Goal: Task Accomplishment & Management: Use online tool/utility

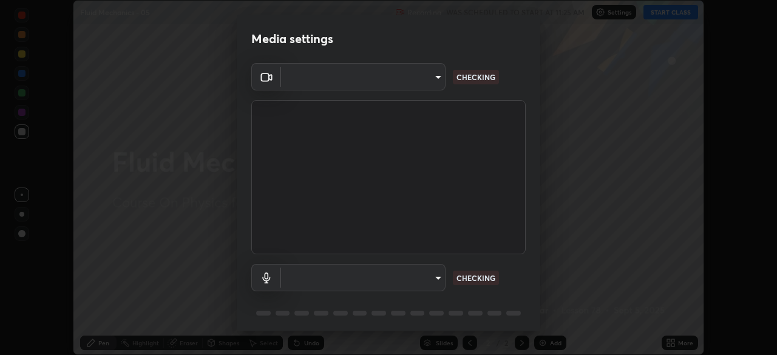
scroll to position [355, 777]
type input "8c17a5d152d90efee16c6d0123f72e1c8e3faabb66c5818a7671abbc9a97bc9a"
click at [425, 278] on body "Erase all Fluid Mechanics - 05 Recording WAS SCHEDULED TO START AT 11:25 AM Set…" at bounding box center [388, 177] width 777 height 355
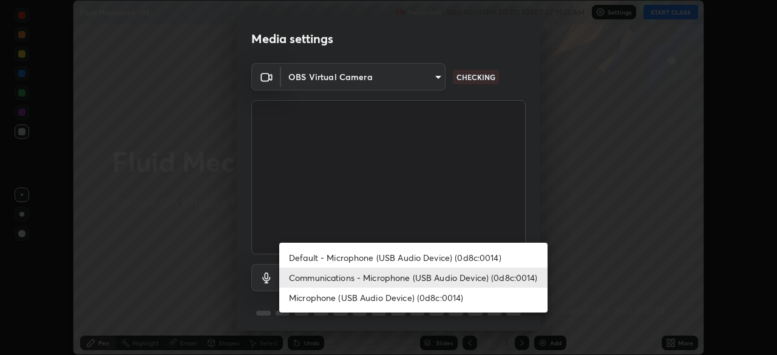
click at [400, 259] on li "Default - Microphone (USB Audio Device) (0d8c:0014)" at bounding box center [413, 258] width 268 height 20
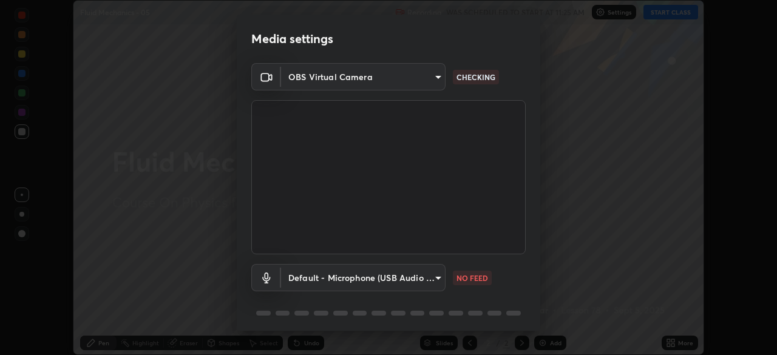
type input "default"
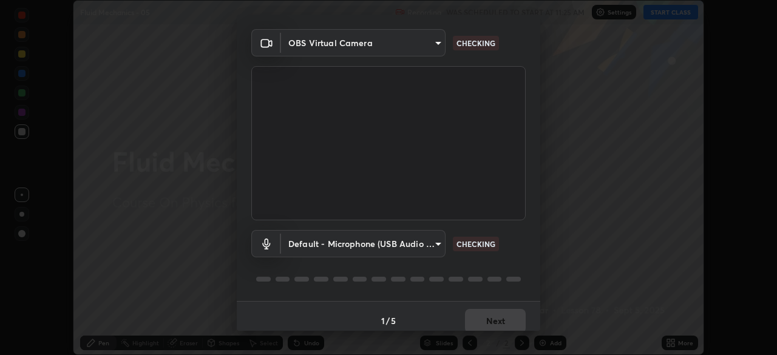
scroll to position [43, 0]
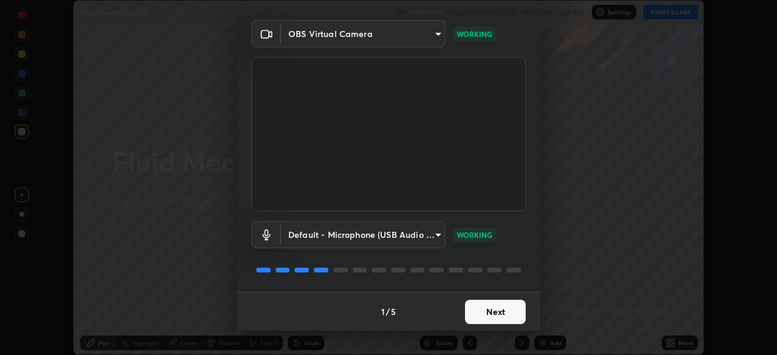
click at [498, 316] on button "Next" at bounding box center [495, 312] width 61 height 24
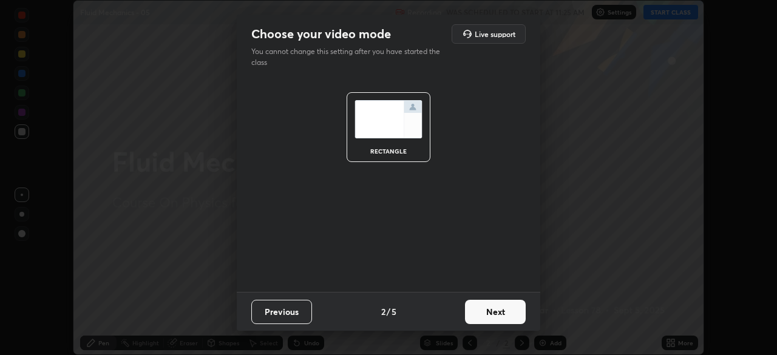
click at [502, 315] on button "Next" at bounding box center [495, 312] width 61 height 24
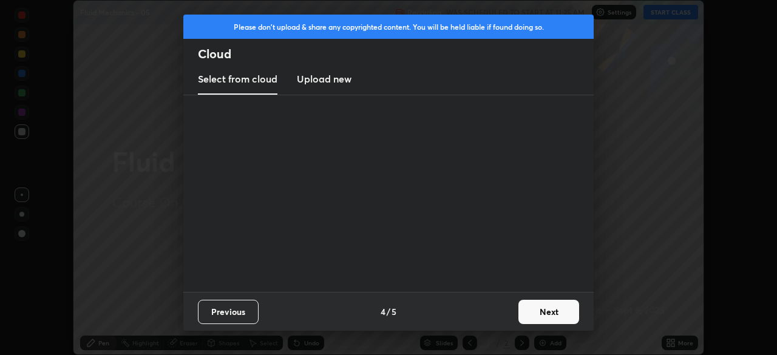
click at [510, 314] on div "Previous 4 / 5 Next" at bounding box center [388, 311] width 411 height 39
click at [536, 313] on button "Next" at bounding box center [549, 312] width 61 height 24
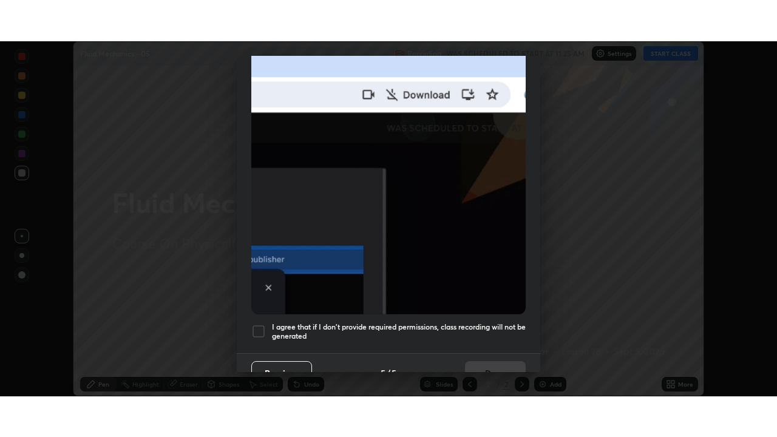
scroll to position [291, 0]
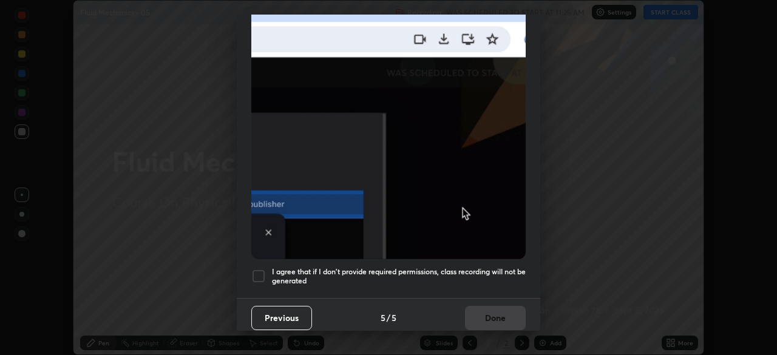
click at [451, 271] on h5 "I agree that if I don't provide required permissions, class recording will not …" at bounding box center [399, 276] width 254 height 19
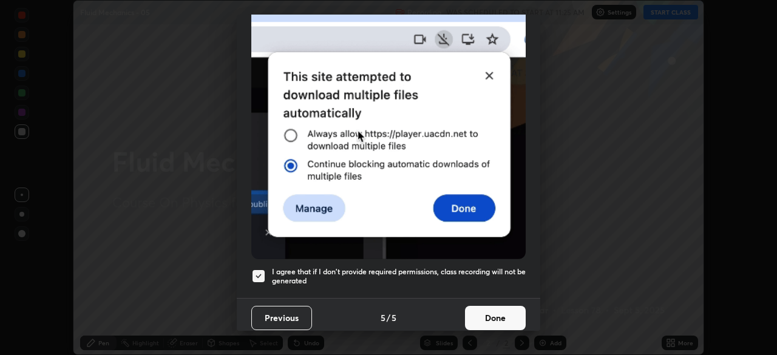
click at [494, 309] on button "Done" at bounding box center [495, 318] width 61 height 24
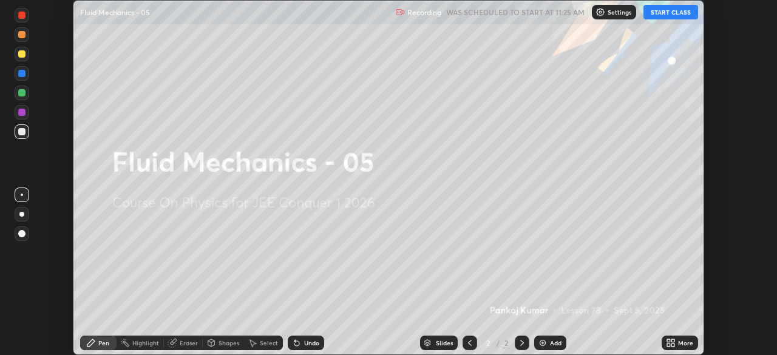
click at [670, 11] on button "START CLASS" at bounding box center [671, 12] width 55 height 15
click at [681, 343] on div "More" at bounding box center [685, 343] width 15 height 6
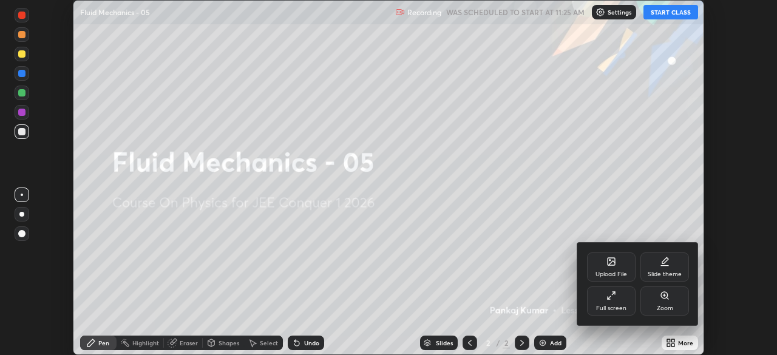
click at [612, 298] on icon at bounding box center [612, 296] width 10 height 10
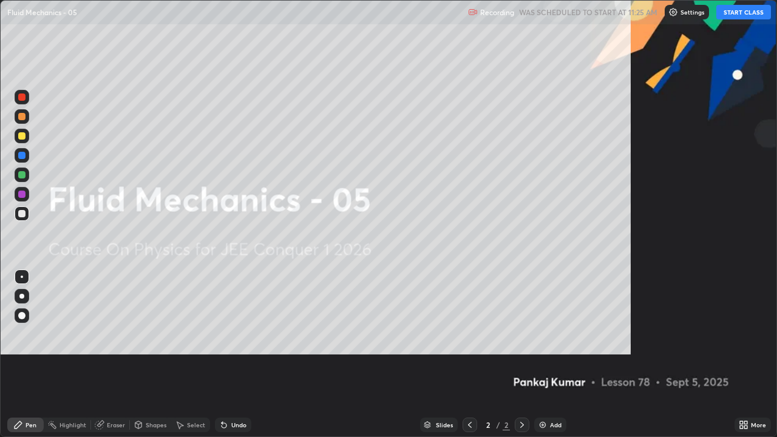
scroll to position [437, 777]
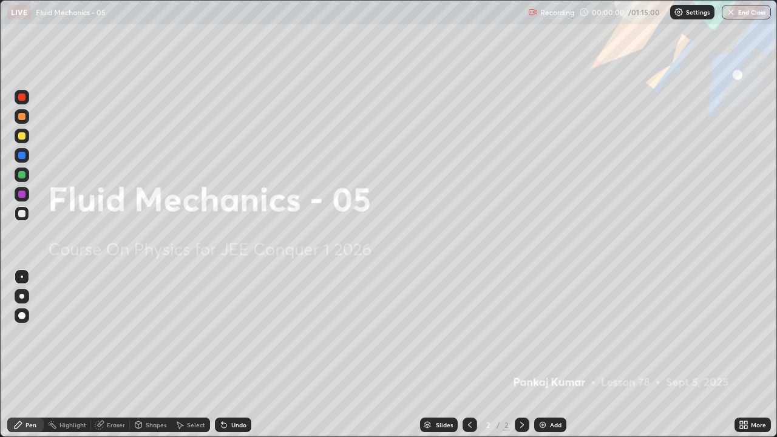
click at [548, 355] on div "Add" at bounding box center [550, 425] width 32 height 15
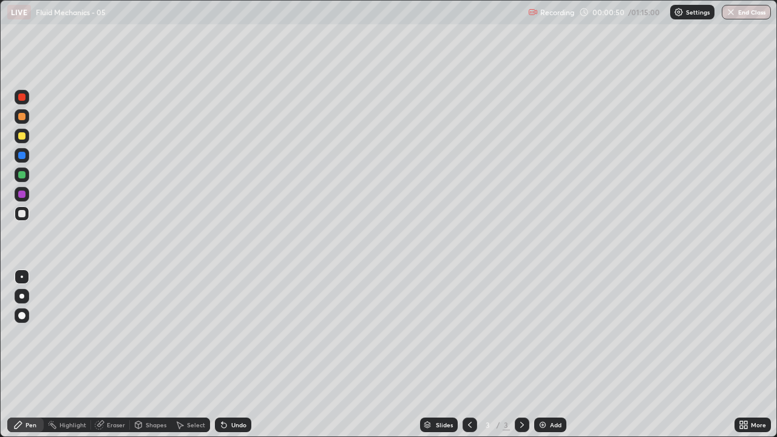
click at [517, 355] on div at bounding box center [522, 425] width 15 height 24
click at [148, 355] on div "Shapes" at bounding box center [156, 425] width 21 height 6
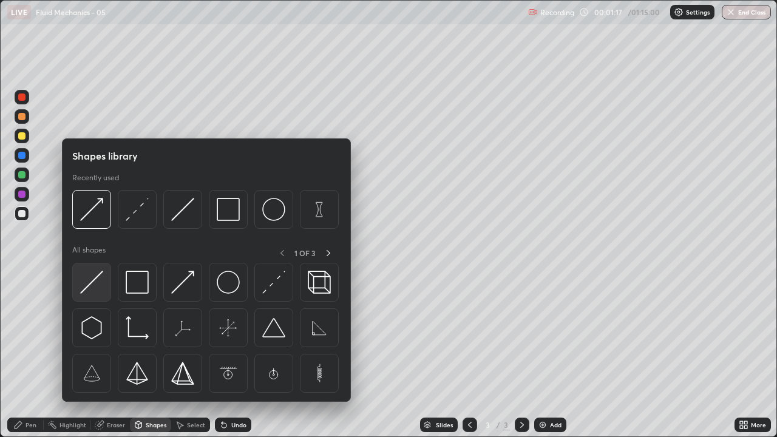
click at [93, 279] on img at bounding box center [91, 282] width 23 height 23
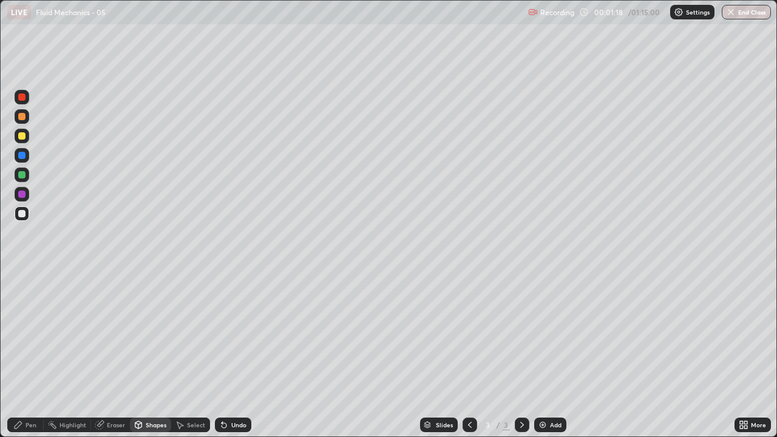
click at [152, 355] on div "Shapes" at bounding box center [150, 425] width 41 height 15
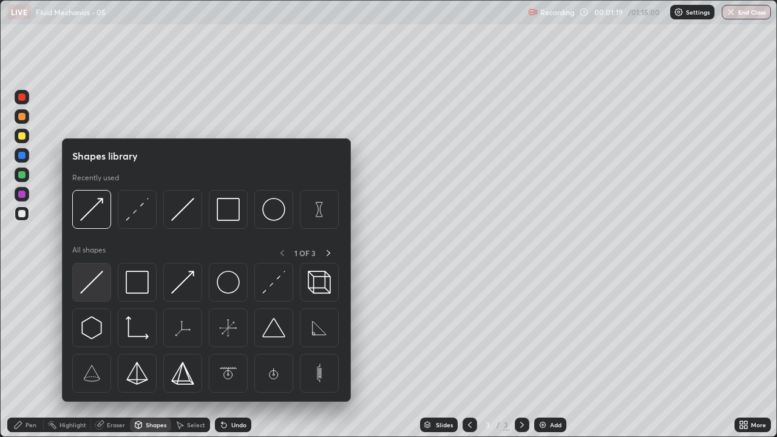
click at [95, 287] on img at bounding box center [91, 282] width 23 height 23
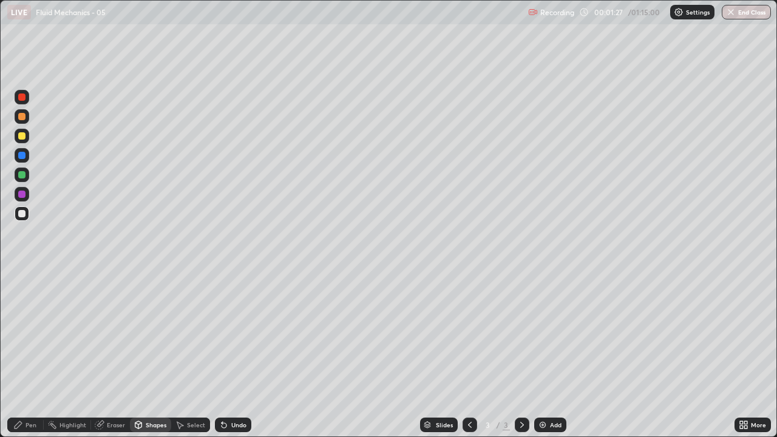
click at [145, 355] on div "Shapes" at bounding box center [150, 425] width 41 height 15
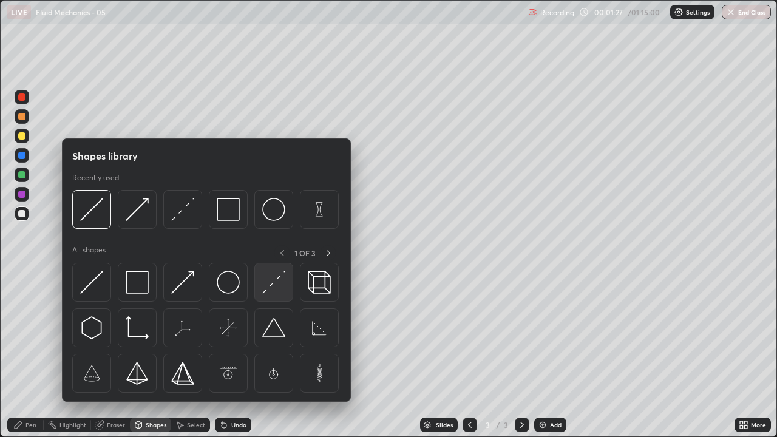
click at [273, 292] on img at bounding box center [273, 282] width 23 height 23
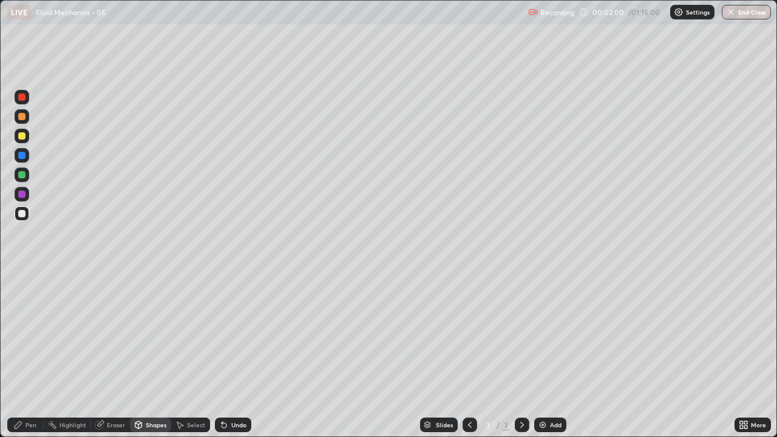
click at [22, 355] on icon at bounding box center [18, 425] width 10 height 10
click at [23, 210] on div at bounding box center [21, 213] width 7 height 7
click at [20, 355] on icon at bounding box center [18, 425] width 10 height 10
click at [21, 211] on div at bounding box center [21, 213] width 7 height 7
click at [148, 355] on div "Shapes" at bounding box center [150, 425] width 41 height 15
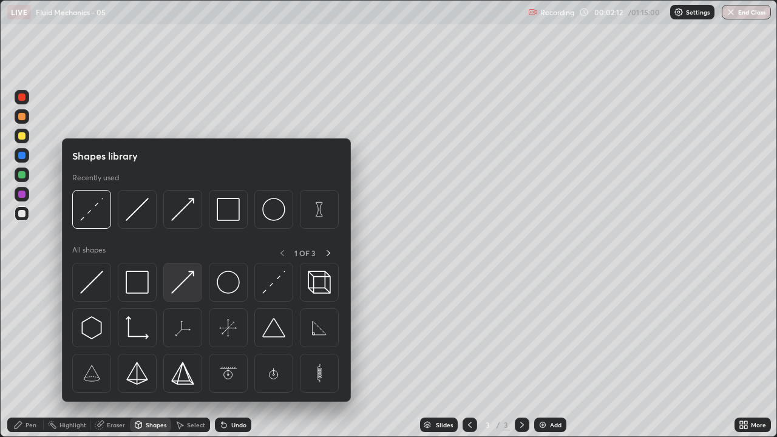
click at [181, 287] on img at bounding box center [182, 282] width 23 height 23
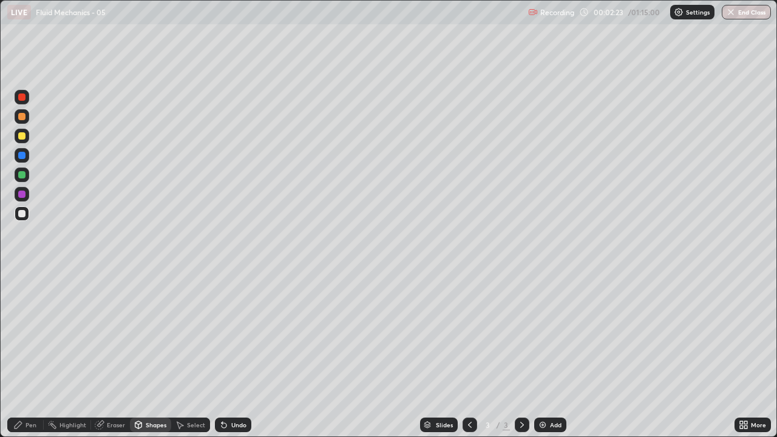
click at [153, 355] on div "Shapes" at bounding box center [156, 425] width 21 height 6
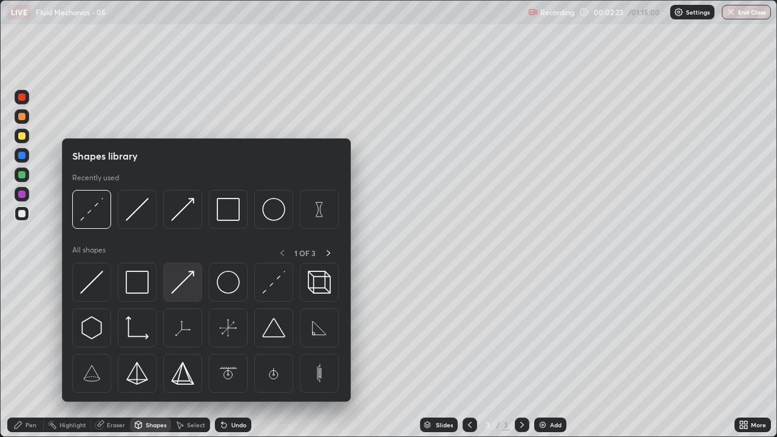
click at [179, 282] on img at bounding box center [182, 282] width 23 height 23
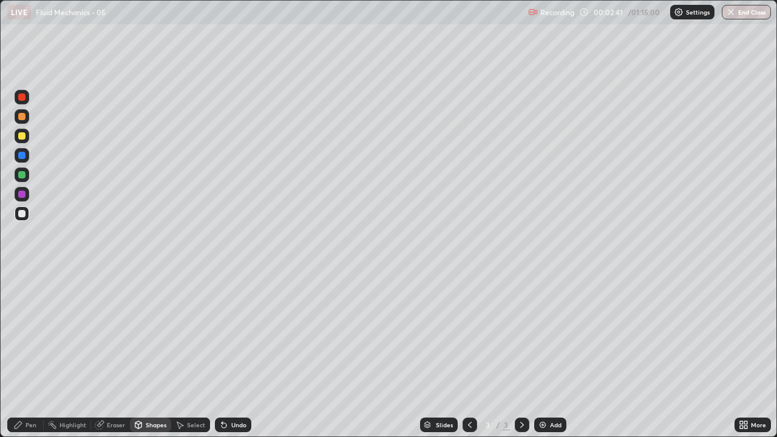
click at [21, 355] on icon at bounding box center [18, 424] width 7 height 7
click at [24, 194] on div at bounding box center [21, 194] width 7 height 7
click at [22, 134] on div at bounding box center [21, 135] width 7 height 7
click at [143, 355] on div "Shapes" at bounding box center [150, 425] width 41 height 15
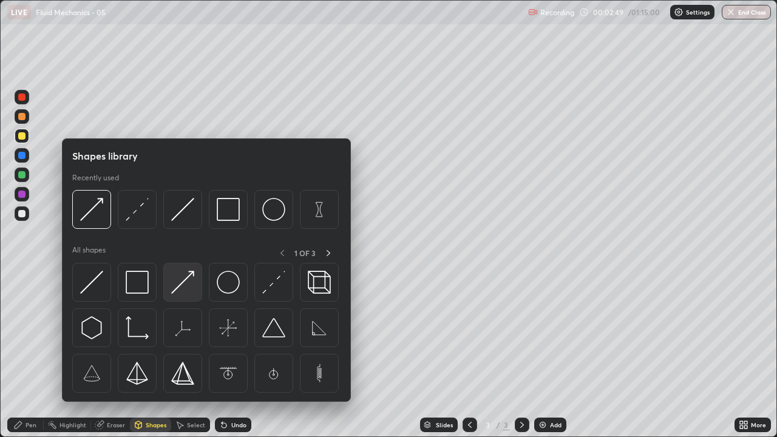
click at [177, 287] on img at bounding box center [182, 282] width 23 height 23
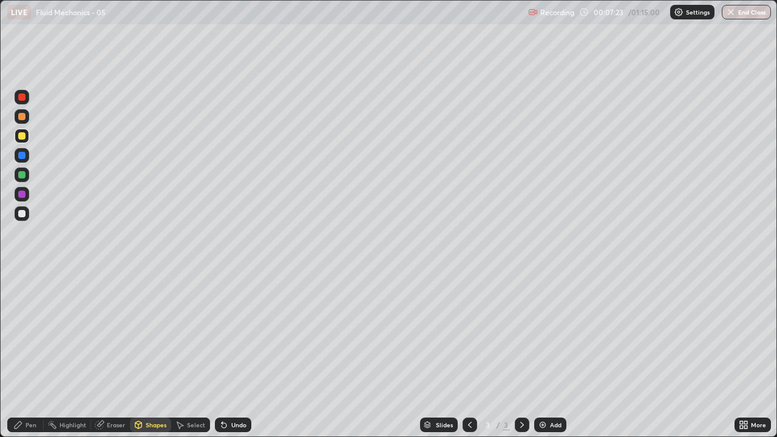
click at [109, 355] on div "Eraser" at bounding box center [116, 425] width 18 height 6
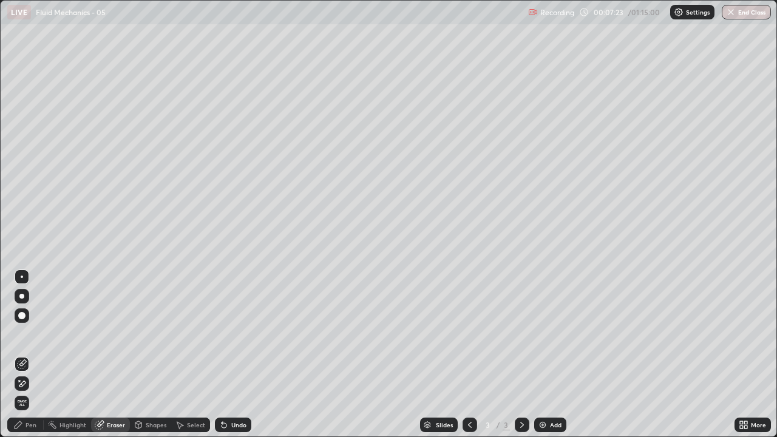
click at [19, 355] on icon at bounding box center [19, 380] width 1 height 1
click at [18, 355] on icon at bounding box center [18, 424] width 7 height 7
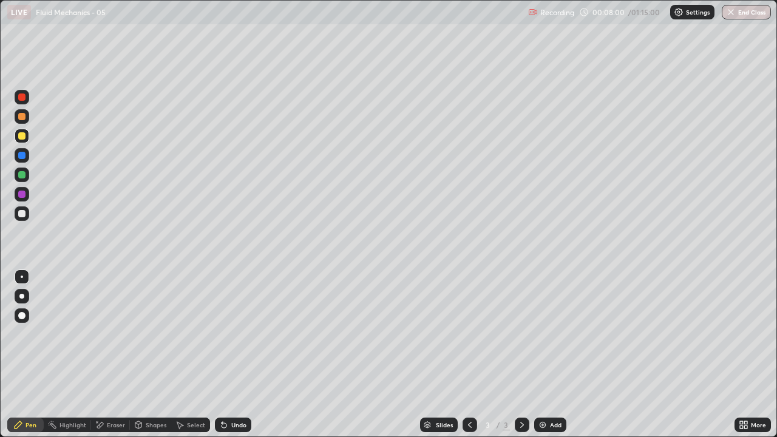
click at [106, 355] on div "Eraser" at bounding box center [110, 425] width 39 height 15
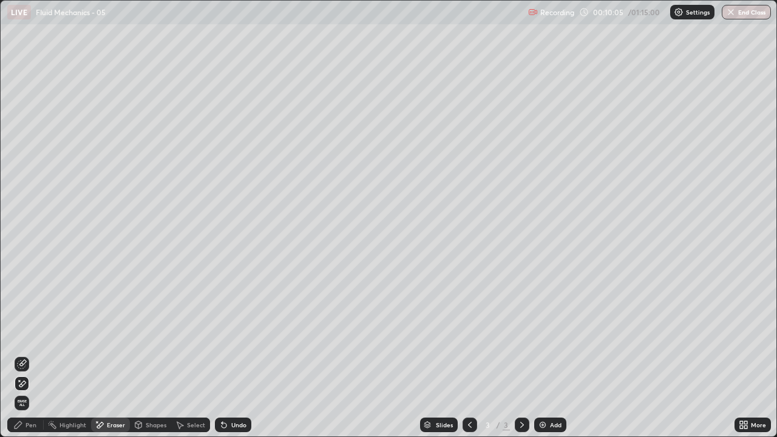
click at [24, 355] on div "Pen" at bounding box center [25, 425] width 36 height 15
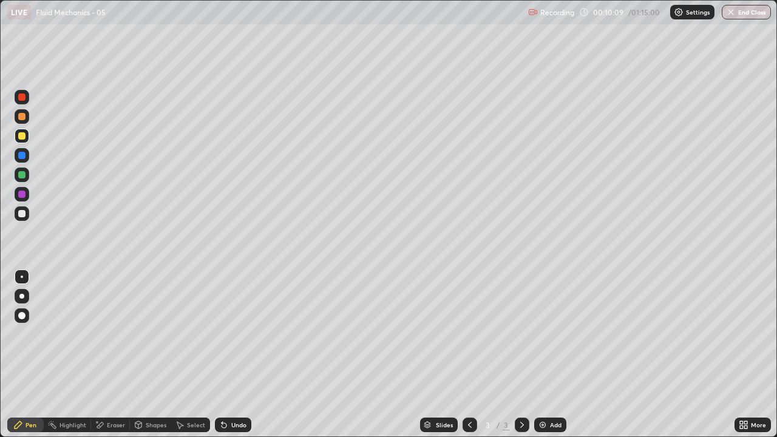
click at [227, 355] on div "Undo" at bounding box center [233, 425] width 36 height 15
click at [232, 355] on div "Undo" at bounding box center [233, 425] width 36 height 15
click at [157, 355] on div "Shapes" at bounding box center [156, 425] width 21 height 6
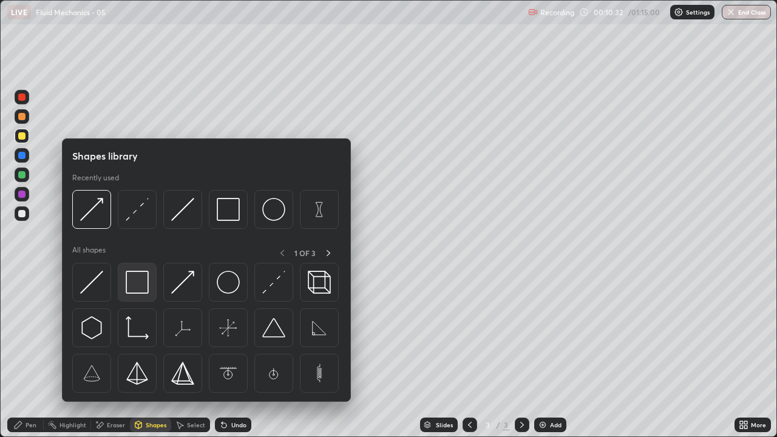
click at [140, 287] on img at bounding box center [137, 282] width 23 height 23
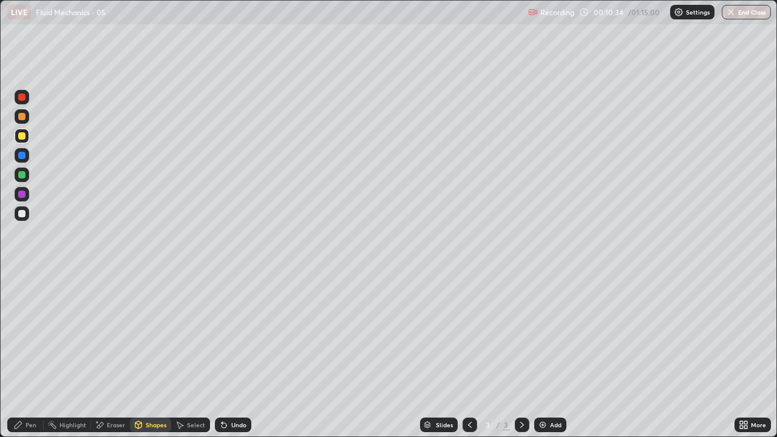
click at [25, 355] on div "Pen" at bounding box center [25, 425] width 36 height 15
click at [19, 355] on icon at bounding box center [18, 424] width 7 height 7
click at [22, 213] on div at bounding box center [21, 213] width 7 height 7
click at [548, 355] on div "Add" at bounding box center [550, 425] width 32 height 15
click at [145, 355] on div "Shapes" at bounding box center [150, 425] width 41 height 15
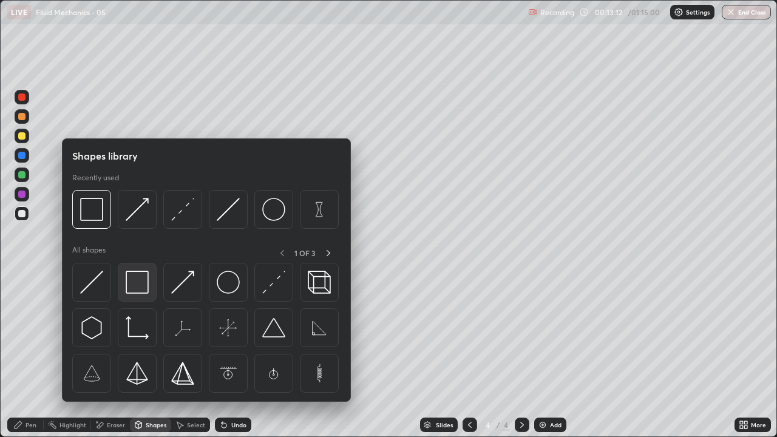
click at [140, 285] on img at bounding box center [137, 282] width 23 height 23
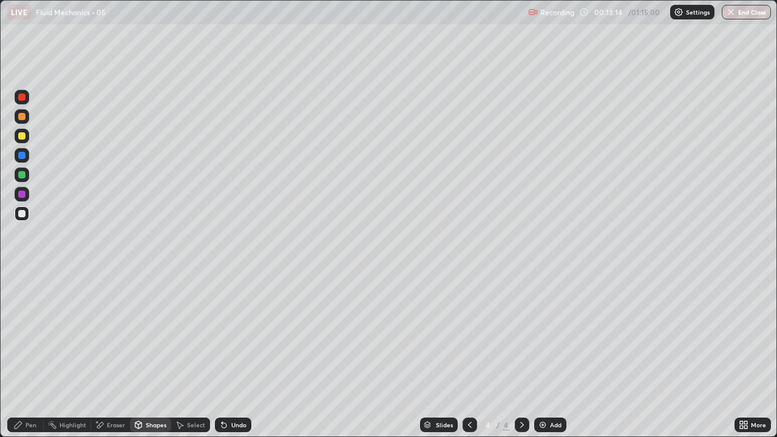
click at [156, 355] on div "Shapes" at bounding box center [150, 425] width 41 height 15
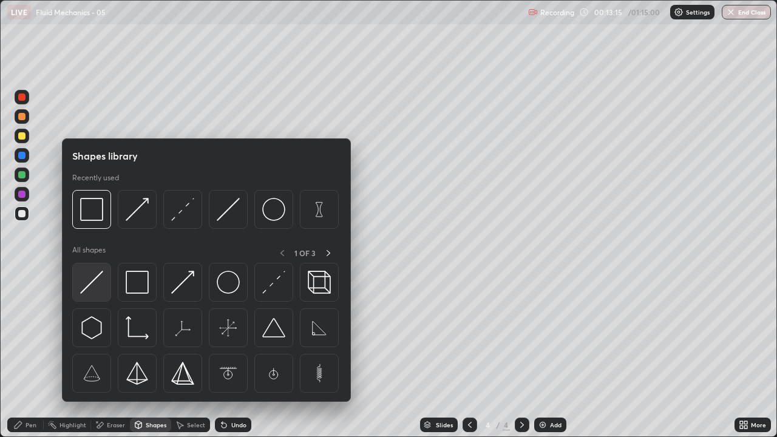
click at [92, 284] on img at bounding box center [91, 282] width 23 height 23
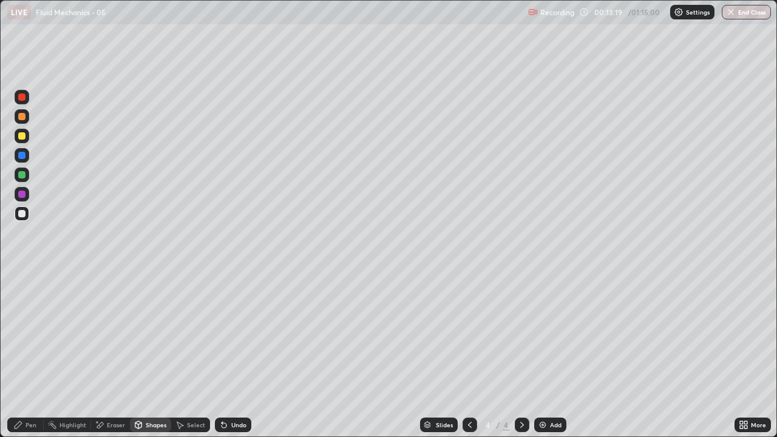
click at [147, 355] on div "Shapes" at bounding box center [150, 425] width 41 height 15
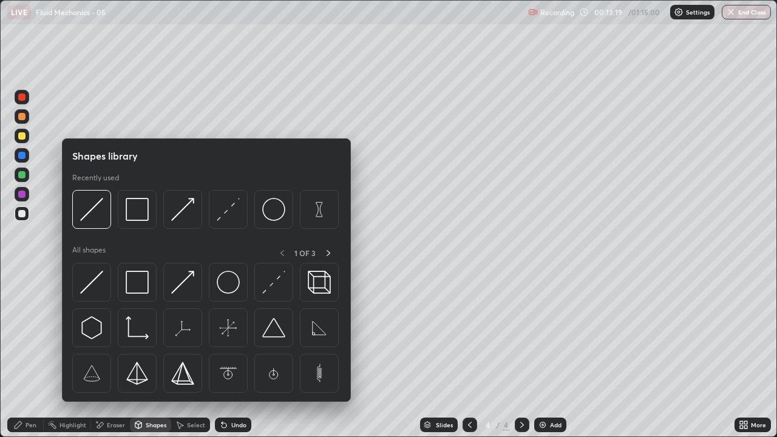
click at [278, 285] on img at bounding box center [273, 282] width 23 height 23
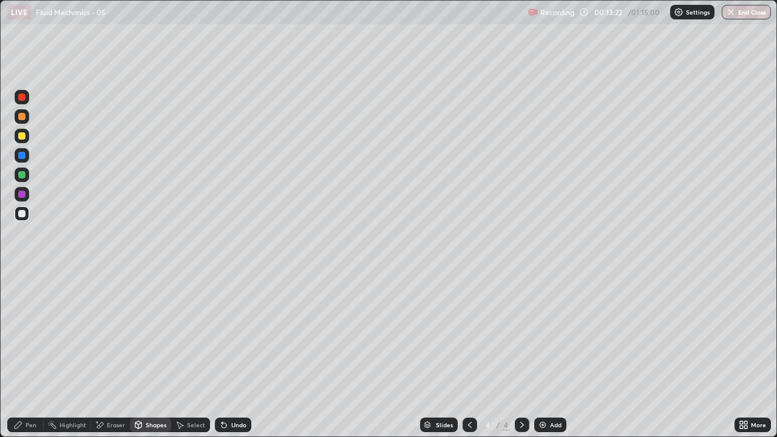
click at [159, 355] on div "Shapes" at bounding box center [150, 425] width 41 height 15
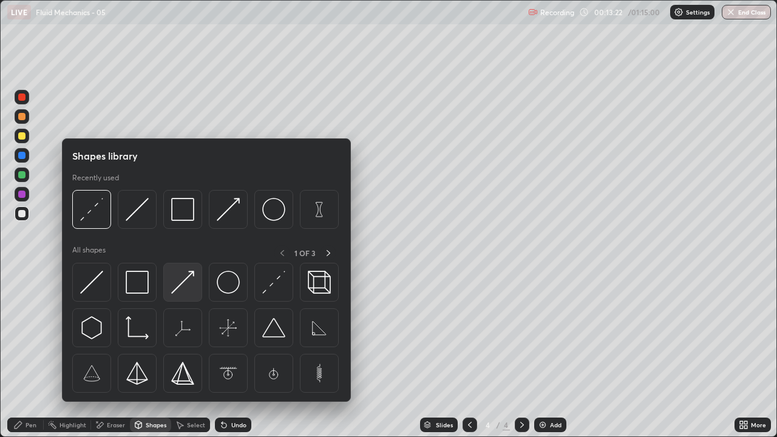
click at [187, 288] on img at bounding box center [182, 282] width 23 height 23
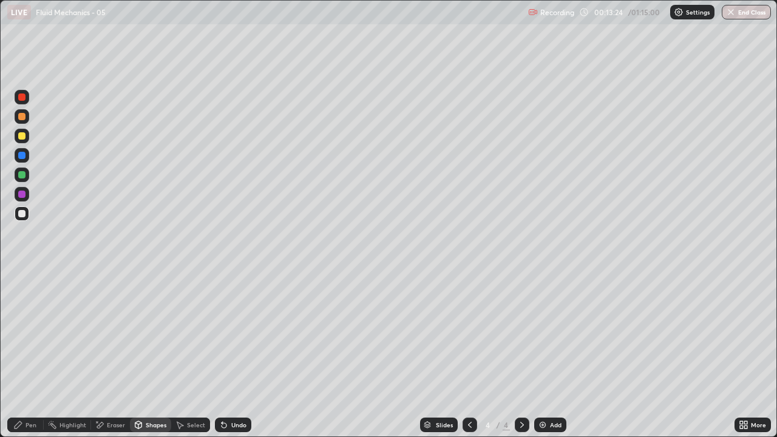
click at [17, 355] on icon at bounding box center [18, 424] width 7 height 7
click at [150, 355] on div "Shapes" at bounding box center [150, 425] width 41 height 15
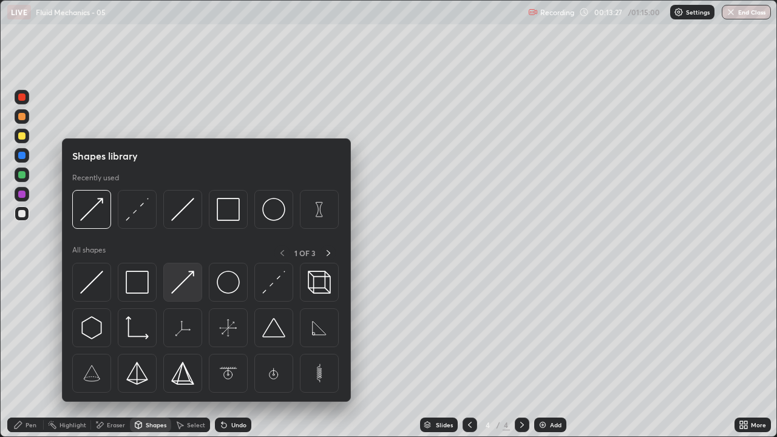
click at [184, 288] on img at bounding box center [182, 282] width 23 height 23
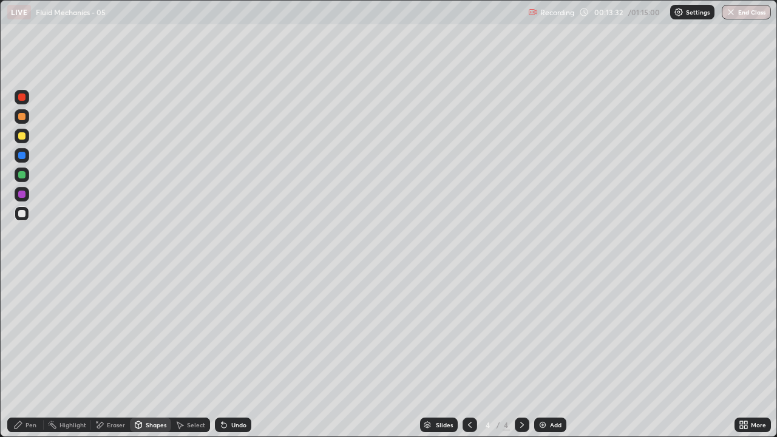
click at [13, 355] on div "Pen" at bounding box center [25, 425] width 36 height 15
click at [148, 355] on div "Shapes" at bounding box center [156, 425] width 21 height 6
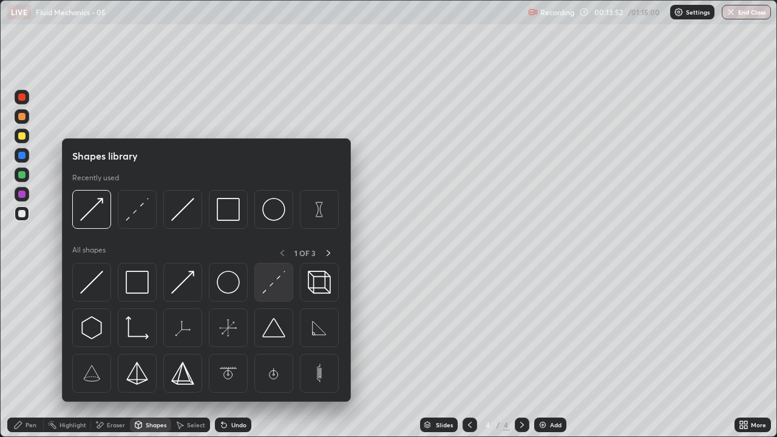
click at [269, 287] on img at bounding box center [273, 282] width 23 height 23
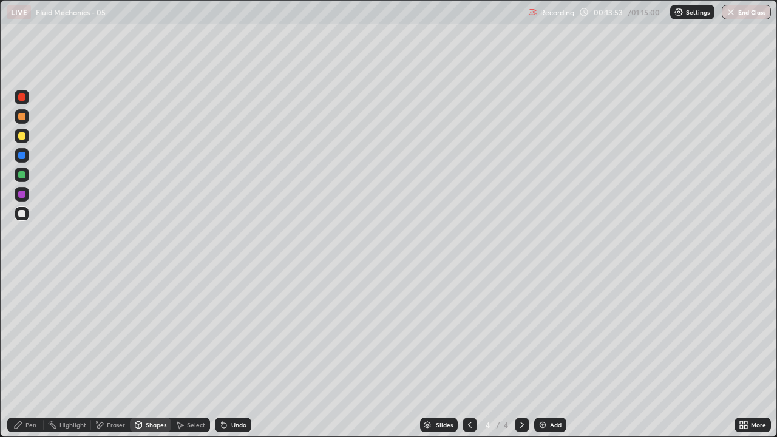
click at [151, 355] on div "Shapes" at bounding box center [150, 425] width 41 height 15
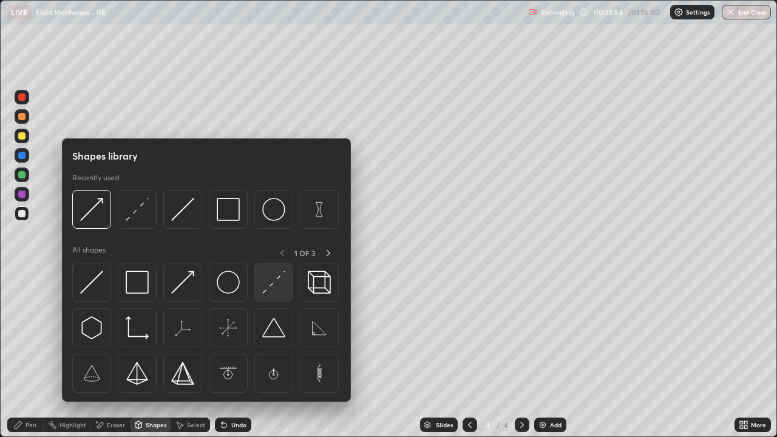
click at [267, 288] on img at bounding box center [273, 282] width 23 height 23
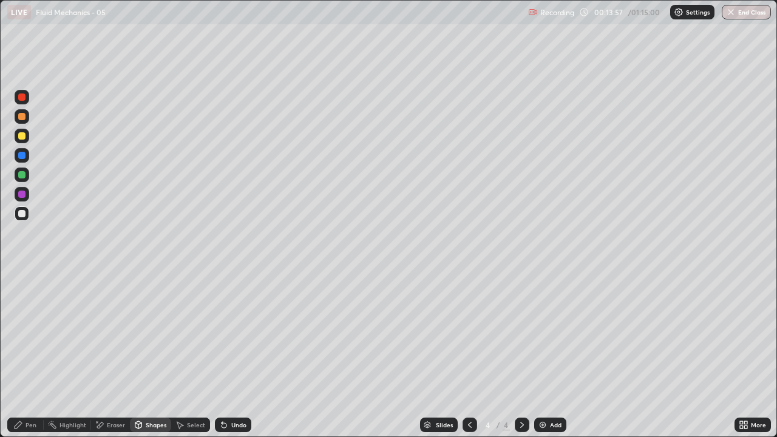
click at [148, 355] on div "Shapes" at bounding box center [156, 425] width 21 height 6
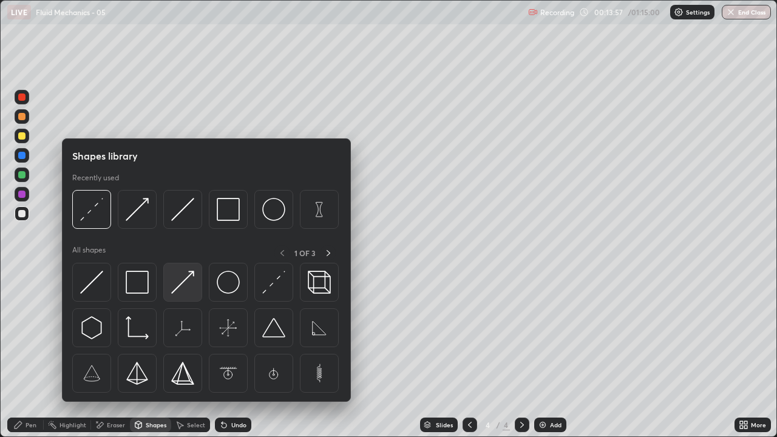
click at [182, 286] on img at bounding box center [182, 282] width 23 height 23
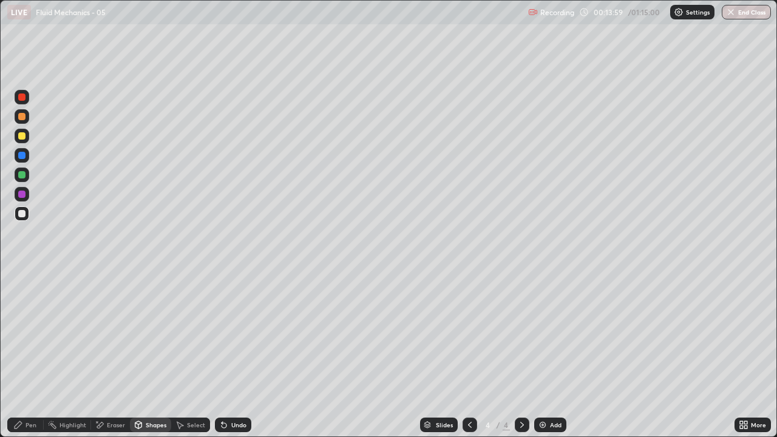
click at [26, 355] on div "Pen" at bounding box center [25, 425] width 36 height 15
click at [26, 355] on div "Pen" at bounding box center [31, 425] width 11 height 6
click at [22, 213] on div at bounding box center [21, 213] width 7 height 7
click at [469, 355] on icon at bounding box center [470, 425] width 10 height 10
click at [522, 355] on icon at bounding box center [522, 425] width 10 height 10
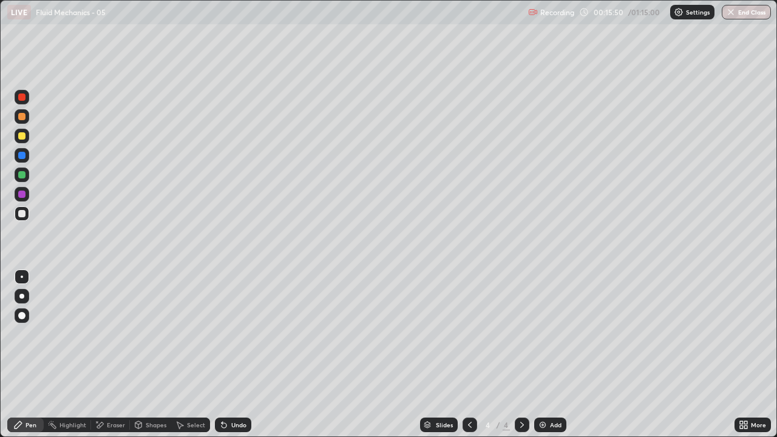
click at [146, 355] on div "Shapes" at bounding box center [156, 425] width 21 height 6
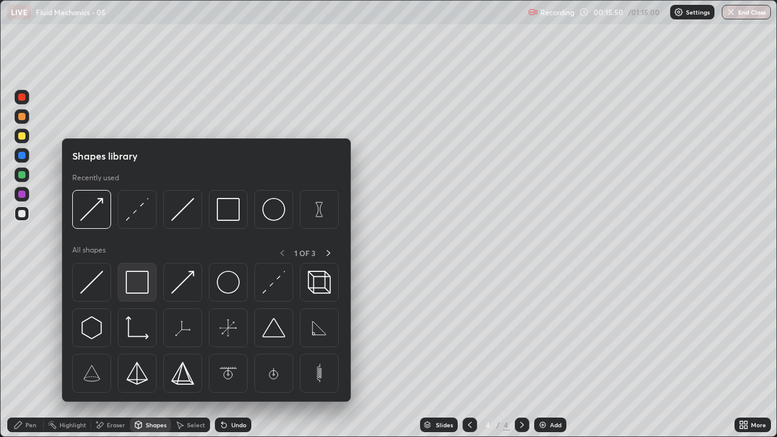
click at [134, 281] on img at bounding box center [137, 282] width 23 height 23
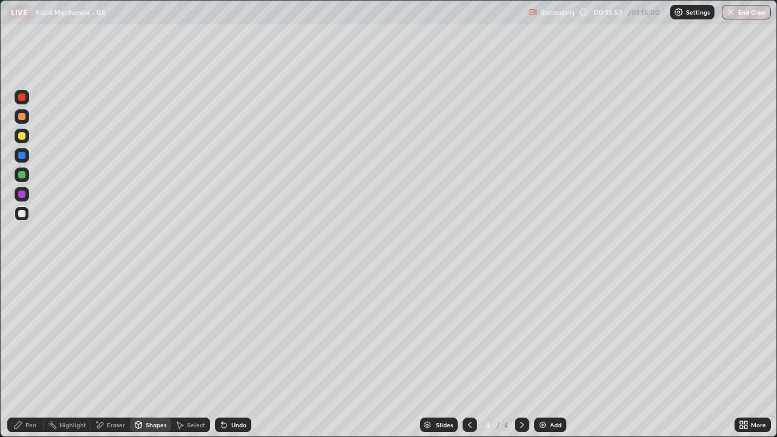
click at [27, 355] on div "Pen" at bounding box center [25, 425] width 36 height 15
click at [107, 355] on div "Eraser" at bounding box center [110, 425] width 39 height 15
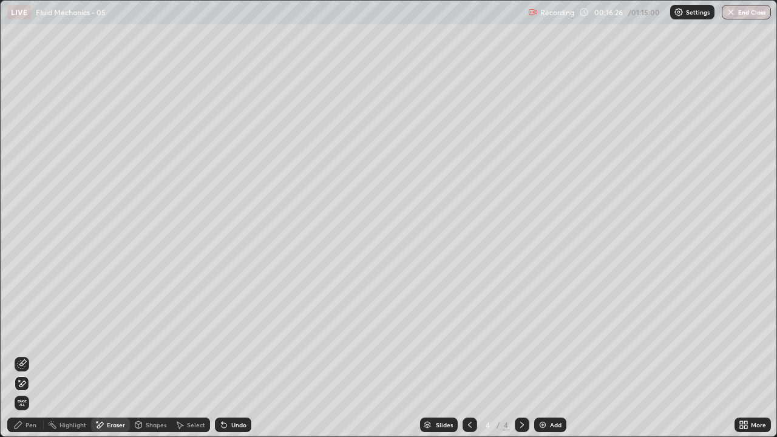
click at [20, 355] on icon at bounding box center [18, 424] width 7 height 7
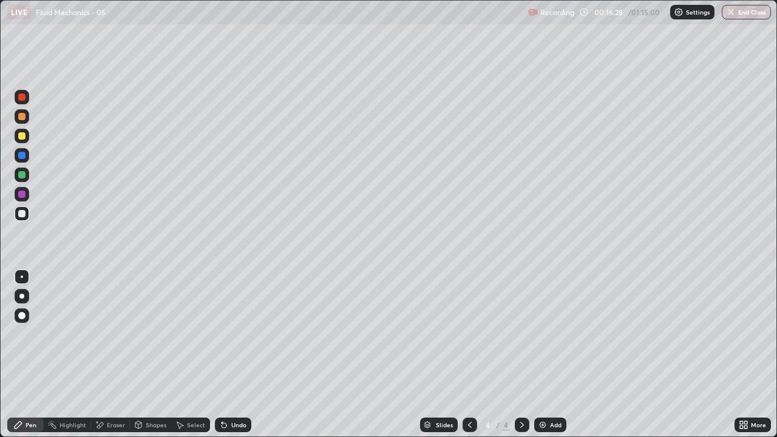
click at [148, 355] on div "Shapes" at bounding box center [156, 425] width 21 height 6
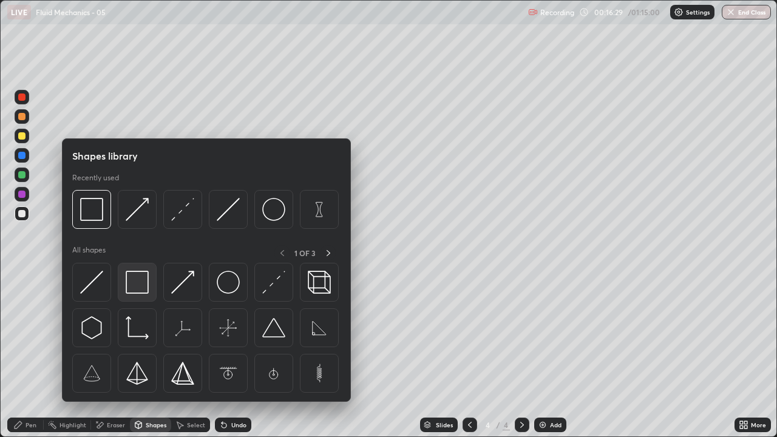
click at [146, 287] on img at bounding box center [137, 282] width 23 height 23
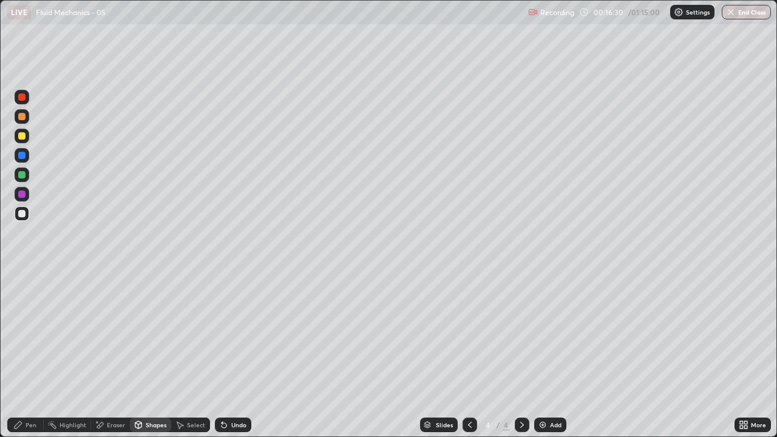
click at [239, 355] on div "Undo" at bounding box center [238, 425] width 15 height 6
click at [153, 355] on div "Shapes" at bounding box center [150, 425] width 41 height 15
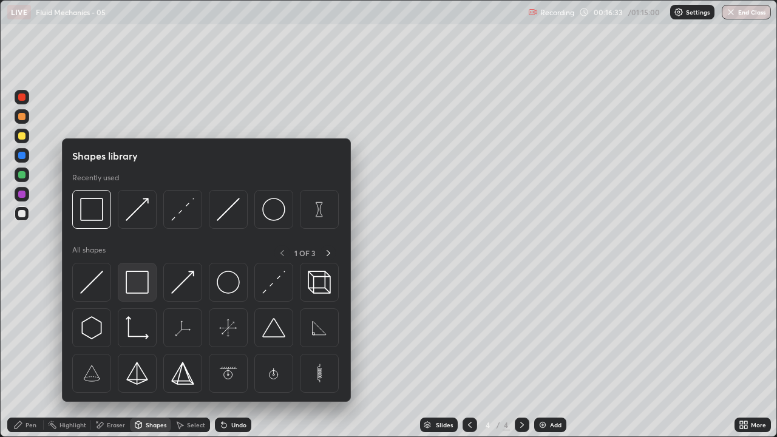
click at [138, 282] on img at bounding box center [137, 282] width 23 height 23
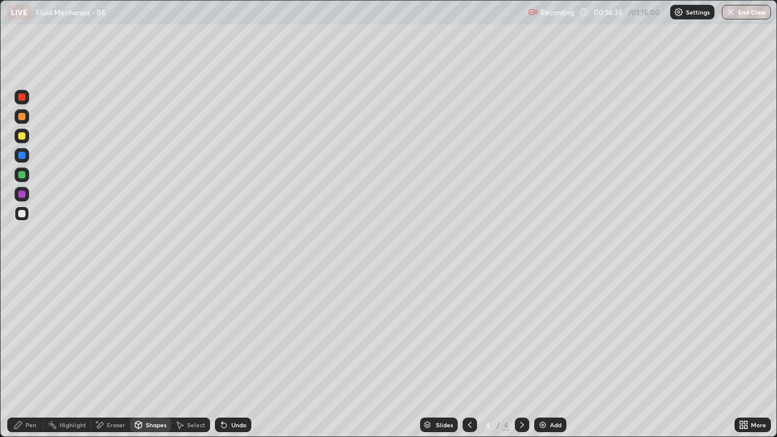
click at [26, 355] on div "Pen" at bounding box center [31, 425] width 11 height 6
click at [23, 355] on div "Pen" at bounding box center [25, 425] width 36 height 15
click at [15, 355] on icon at bounding box center [18, 424] width 7 height 7
click at [29, 211] on div at bounding box center [22, 213] width 15 height 15
click at [102, 355] on icon at bounding box center [100, 425] width 10 height 10
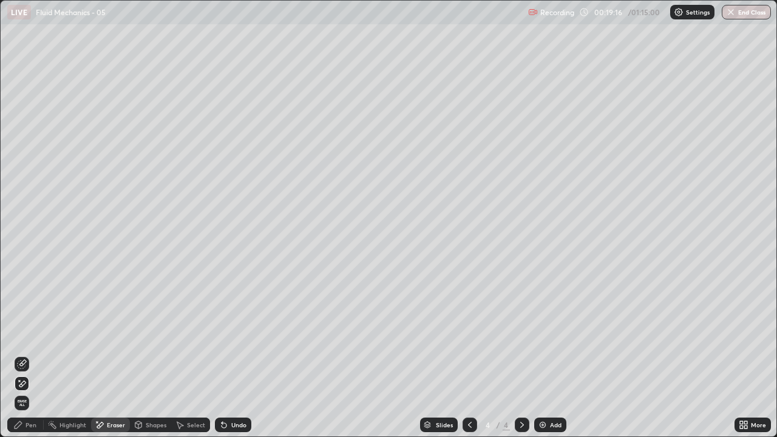
click at [21, 355] on icon at bounding box center [18, 425] width 10 height 10
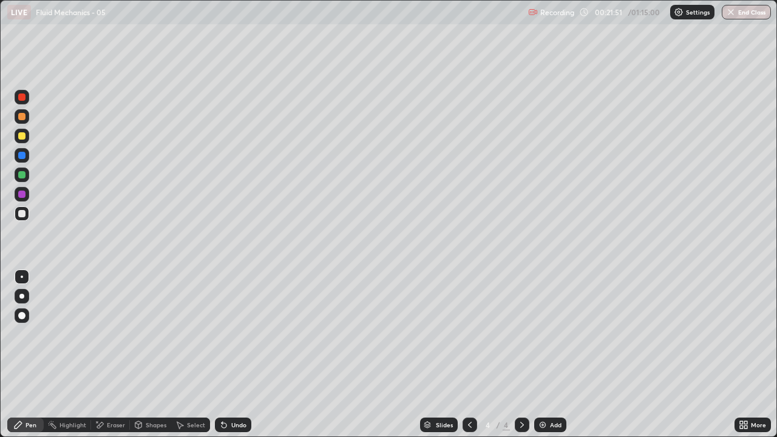
click at [553, 355] on div "Add" at bounding box center [550, 425] width 32 height 15
click at [147, 355] on div "Shapes" at bounding box center [156, 425] width 21 height 6
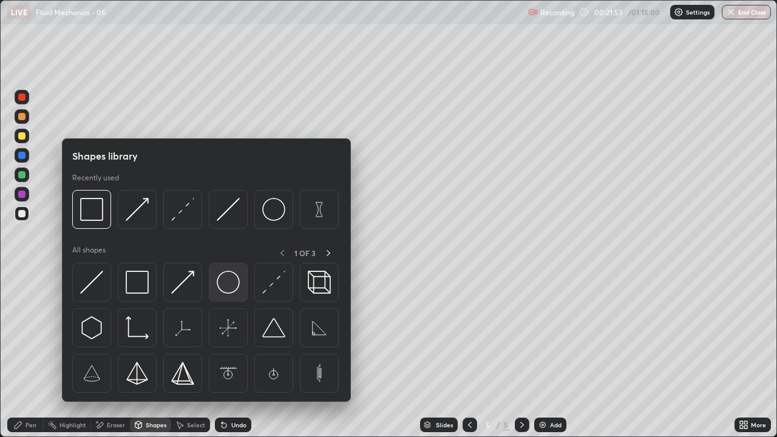
click at [228, 285] on img at bounding box center [228, 282] width 23 height 23
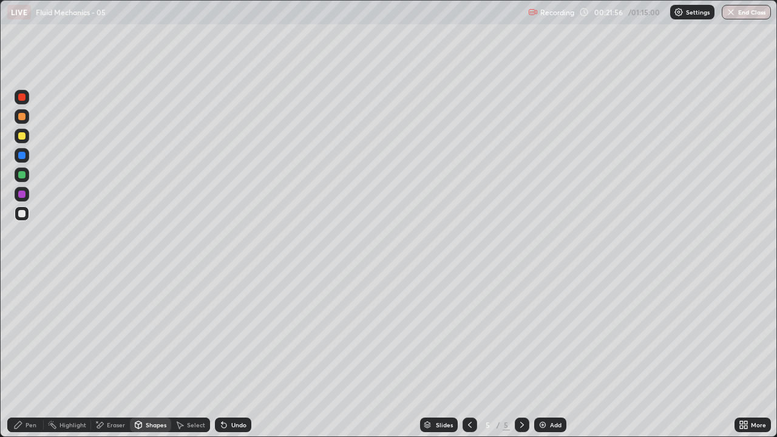
click at [20, 355] on icon at bounding box center [18, 425] width 10 height 10
click at [146, 355] on div "Shapes" at bounding box center [156, 425] width 21 height 6
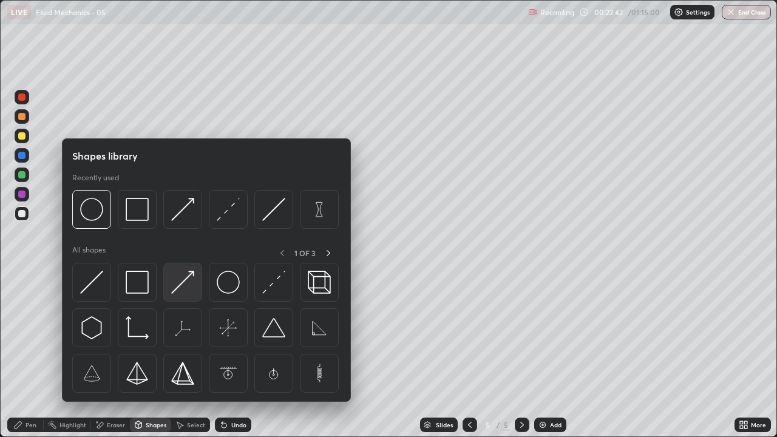
click at [182, 293] on img at bounding box center [182, 282] width 23 height 23
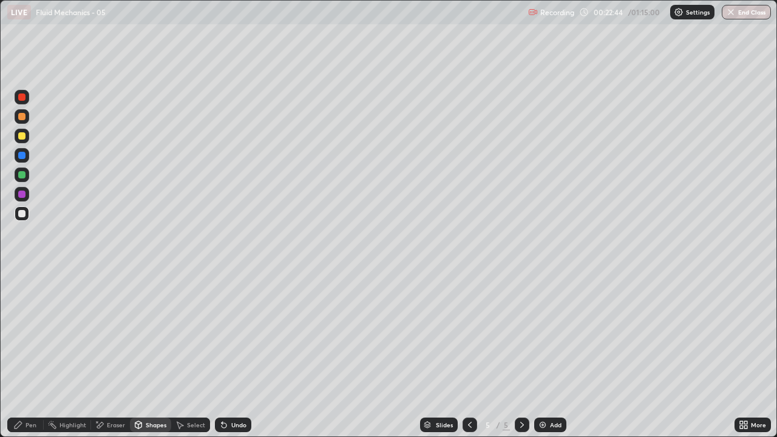
click at [24, 355] on div "Pen" at bounding box center [25, 425] width 36 height 15
click at [22, 211] on div at bounding box center [21, 213] width 7 height 7
click at [146, 355] on div "Shapes" at bounding box center [156, 425] width 21 height 6
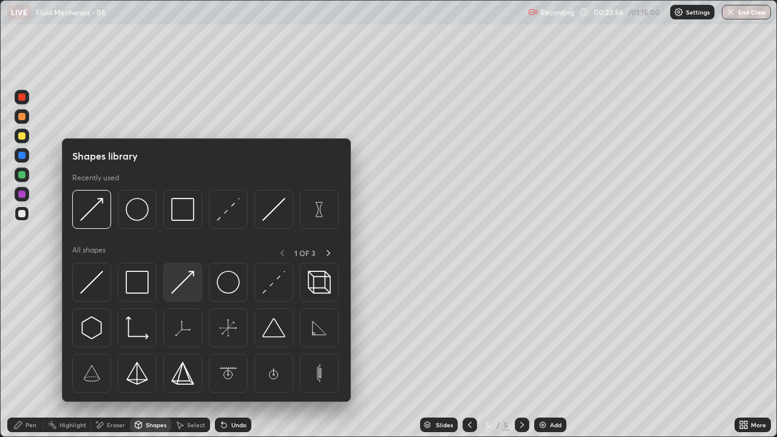
click at [179, 289] on img at bounding box center [182, 282] width 23 height 23
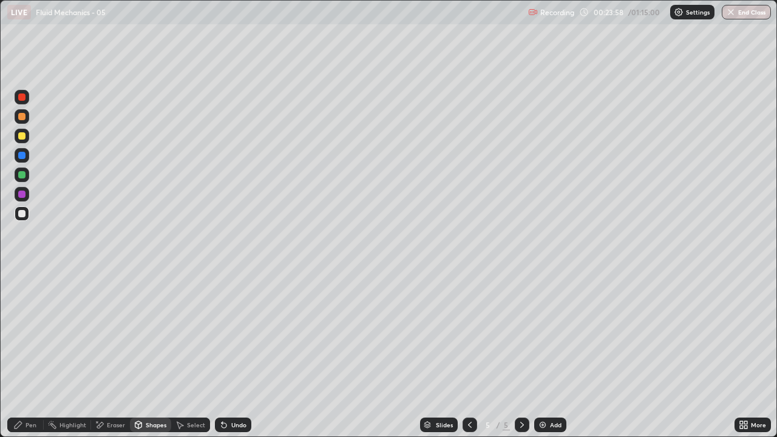
click at [146, 355] on div "Shapes" at bounding box center [156, 425] width 21 height 6
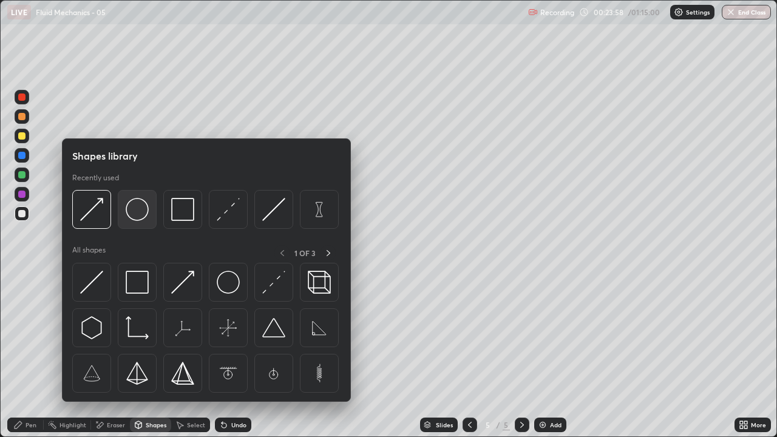
click at [141, 213] on img at bounding box center [137, 209] width 23 height 23
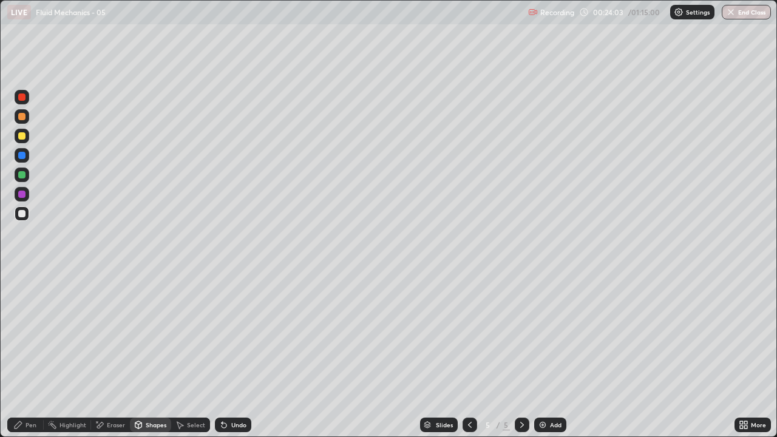
click at [230, 355] on div "Undo" at bounding box center [233, 425] width 36 height 15
click at [147, 355] on div "Shapes" at bounding box center [156, 425] width 21 height 6
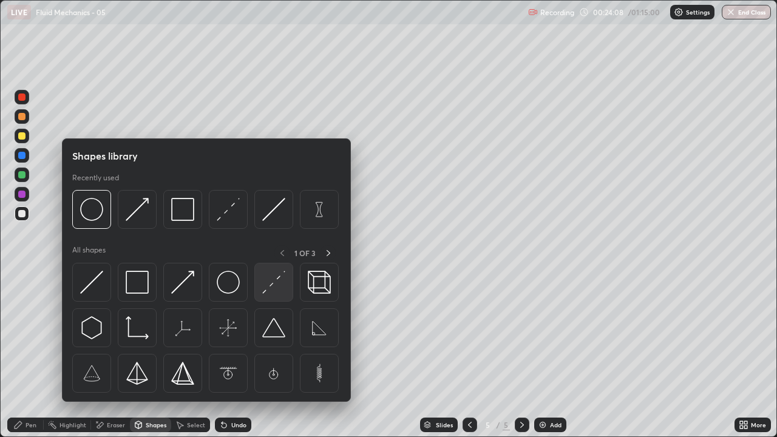
click at [281, 282] on img at bounding box center [273, 282] width 23 height 23
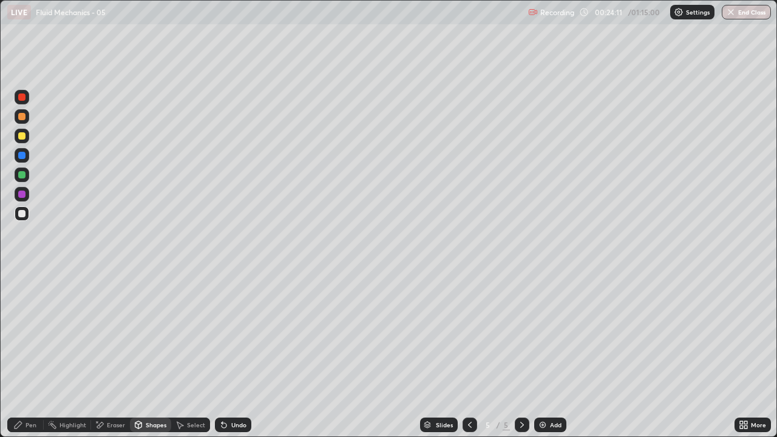
click at [30, 355] on div "Pen" at bounding box center [31, 425] width 11 height 6
click at [231, 355] on div "Undo" at bounding box center [238, 425] width 15 height 6
click at [145, 355] on div "Shapes" at bounding box center [150, 425] width 41 height 15
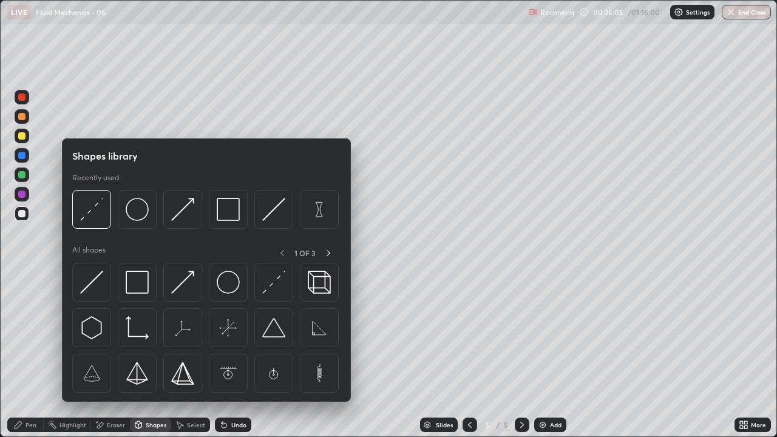
click at [223, 282] on img at bounding box center [228, 282] width 23 height 23
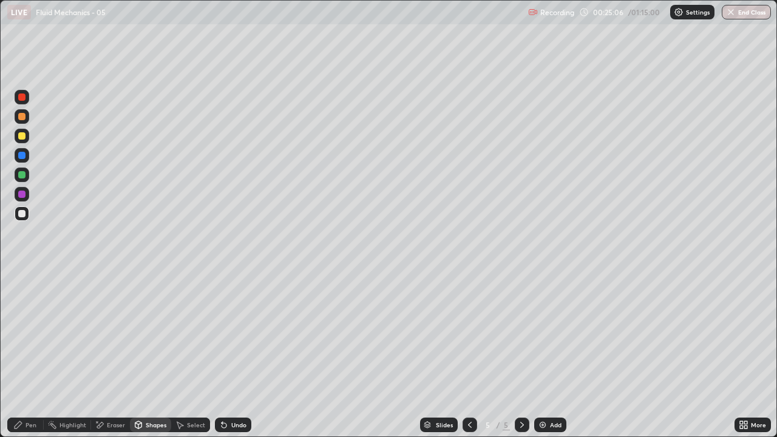
click at [24, 133] on div at bounding box center [21, 135] width 7 height 7
click at [138, 355] on icon at bounding box center [138, 427] width 0 height 4
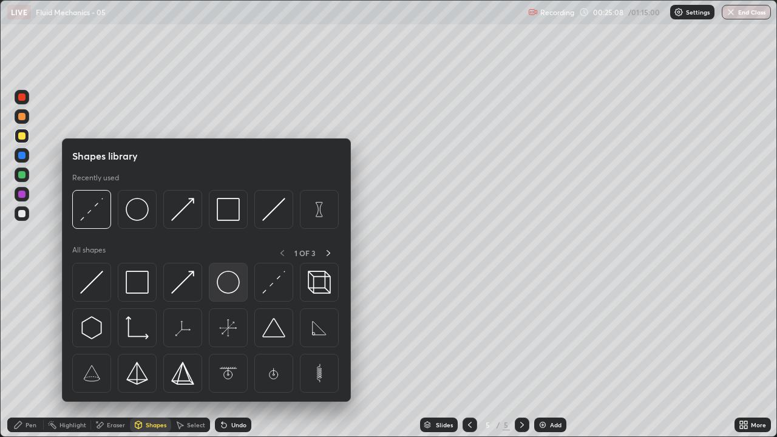
click at [224, 288] on img at bounding box center [228, 282] width 23 height 23
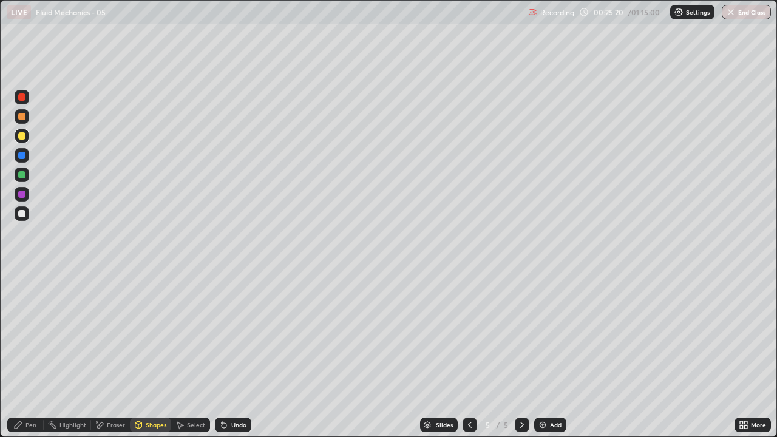
click at [139, 355] on icon at bounding box center [138, 424] width 7 height 7
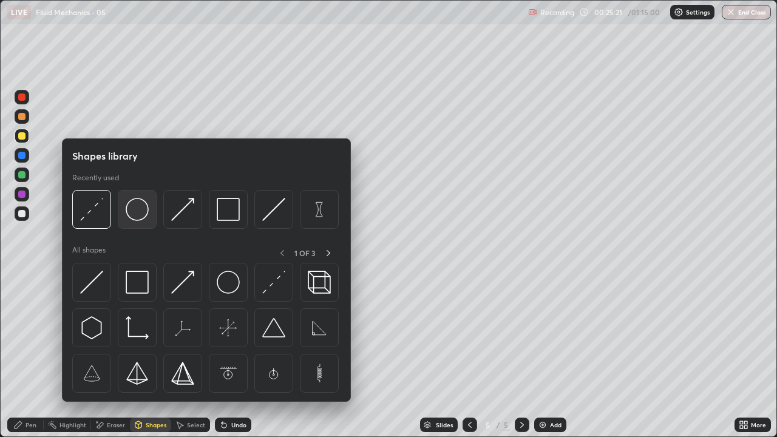
click at [135, 213] on img at bounding box center [137, 209] width 23 height 23
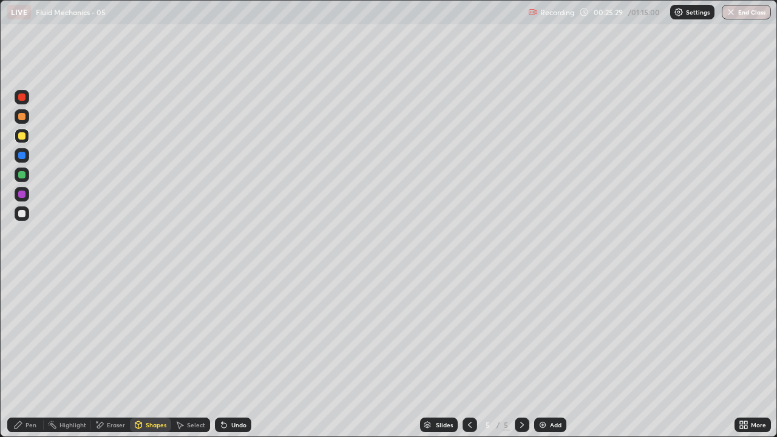
click at [23, 355] on icon at bounding box center [18, 425] width 10 height 10
click at [22, 209] on div at bounding box center [22, 213] width 15 height 15
click at [21, 158] on div at bounding box center [21, 155] width 7 height 7
click at [147, 355] on div "Shapes" at bounding box center [156, 425] width 21 height 6
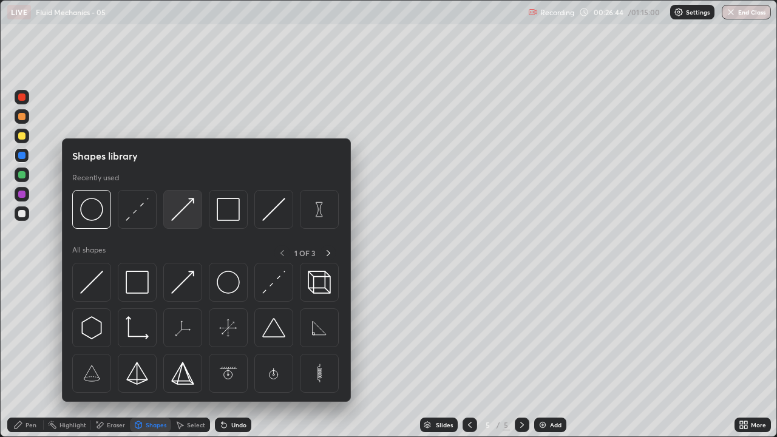
click at [186, 209] on img at bounding box center [182, 209] width 23 height 23
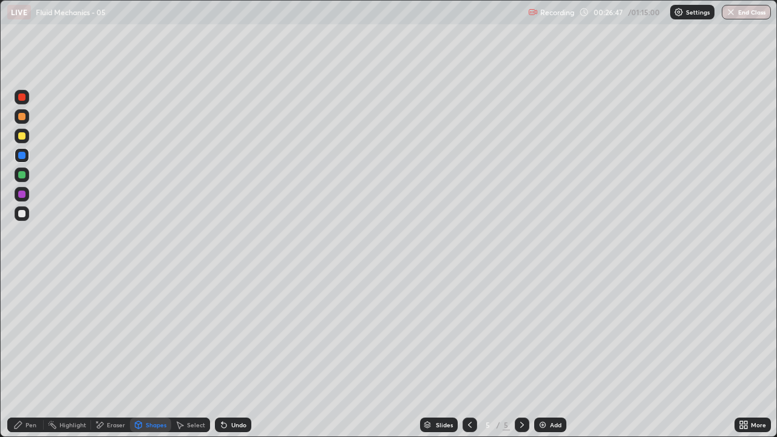
click at [18, 355] on div "Pen" at bounding box center [25, 425] width 36 height 15
click at [148, 355] on div "Shapes" at bounding box center [150, 425] width 41 height 15
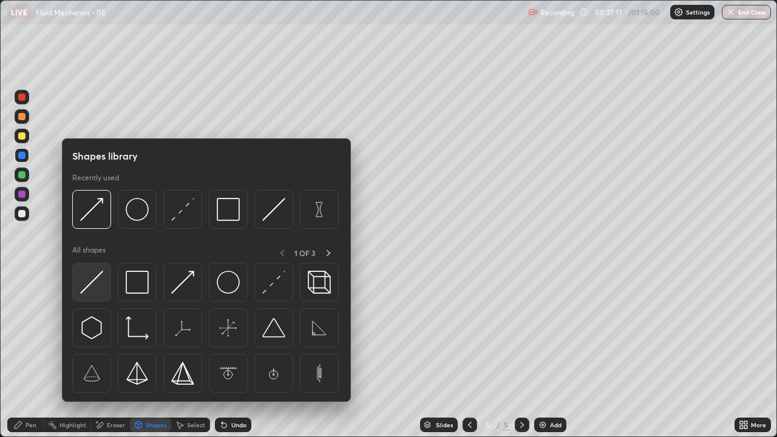
click at [95, 279] on img at bounding box center [91, 282] width 23 height 23
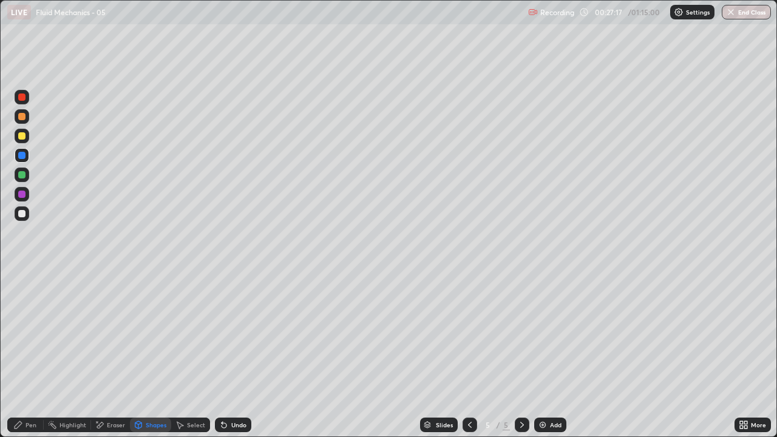
click at [24, 215] on div at bounding box center [21, 213] width 7 height 7
click at [18, 355] on icon at bounding box center [18, 424] width 7 height 7
click at [10, 355] on div "Pen" at bounding box center [25, 425] width 36 height 15
click at [20, 213] on div at bounding box center [21, 213] width 7 height 7
click at [98, 355] on icon at bounding box center [100, 425] width 7 height 6
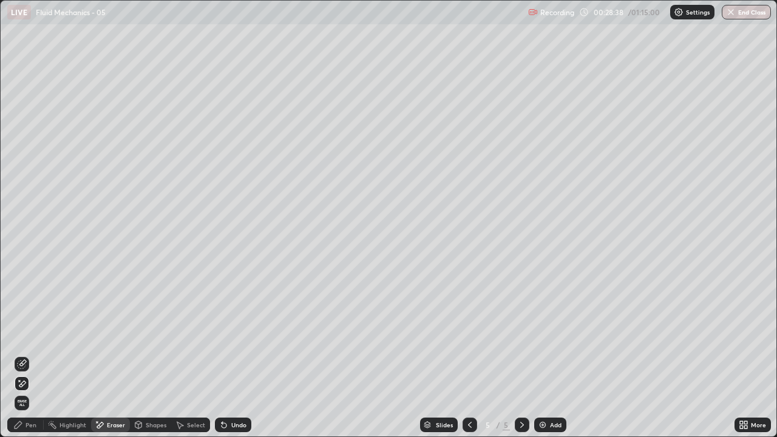
click at [19, 355] on icon at bounding box center [18, 425] width 10 height 10
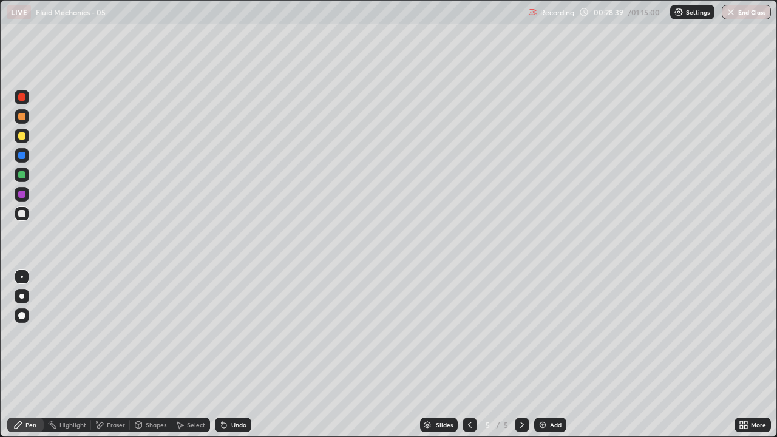
click at [16, 355] on icon at bounding box center [18, 424] width 7 height 7
click at [21, 135] on div at bounding box center [21, 135] width 7 height 7
click at [18, 355] on icon at bounding box center [18, 424] width 7 height 7
click at [21, 213] on div at bounding box center [21, 213] width 7 height 7
click at [22, 135] on div at bounding box center [21, 135] width 7 height 7
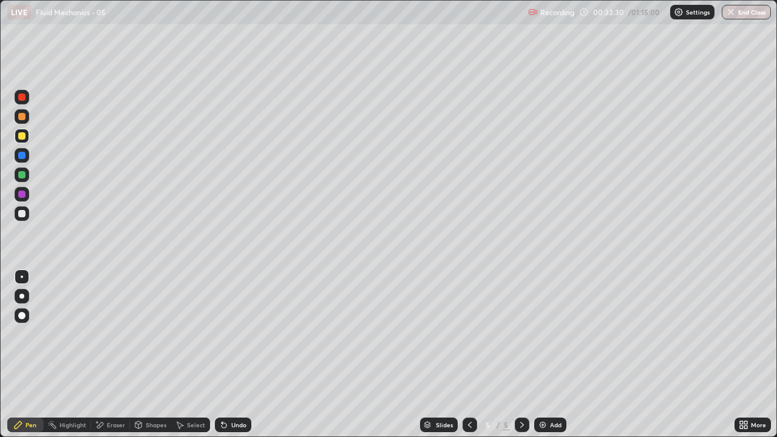
click at [240, 355] on div "Undo" at bounding box center [238, 425] width 15 height 6
click at [241, 355] on div "Undo" at bounding box center [233, 425] width 36 height 15
click at [238, 355] on div "Undo" at bounding box center [233, 425] width 36 height 15
click at [239, 355] on div "Undo" at bounding box center [233, 425] width 36 height 15
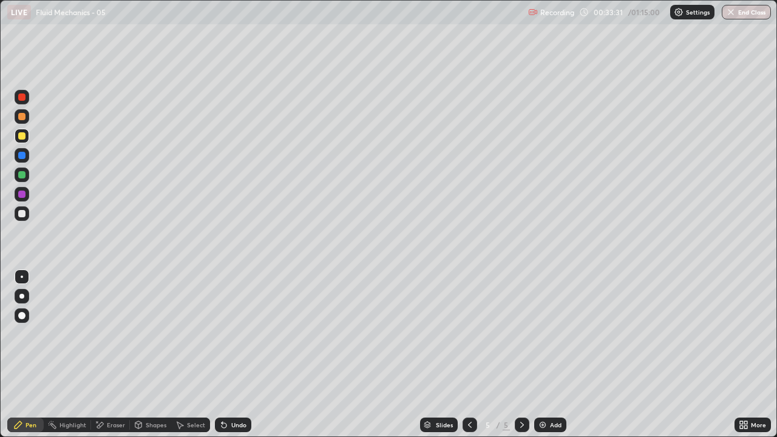
click at [245, 355] on div "Undo" at bounding box center [233, 425] width 36 height 15
click at [247, 355] on div "Undo" at bounding box center [233, 425] width 36 height 15
click at [246, 355] on div "Undo" at bounding box center [233, 425] width 36 height 15
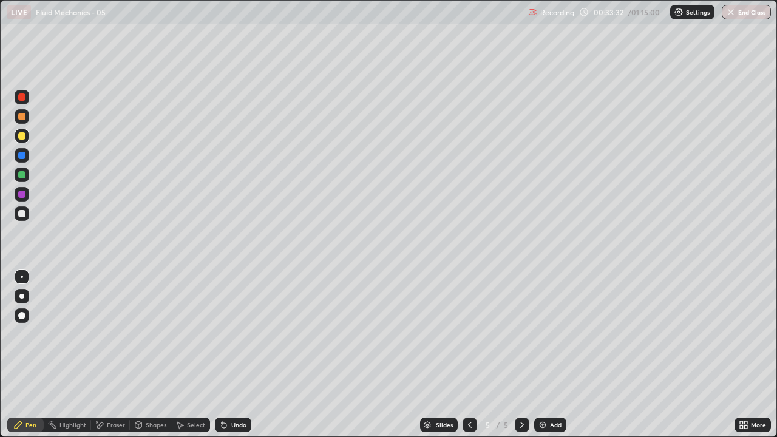
click at [244, 355] on div "Undo" at bounding box center [233, 425] width 36 height 15
click at [239, 355] on div "Undo" at bounding box center [238, 425] width 15 height 6
click at [244, 355] on div "Undo" at bounding box center [233, 425] width 36 height 15
click at [247, 355] on div "Undo" at bounding box center [233, 425] width 36 height 15
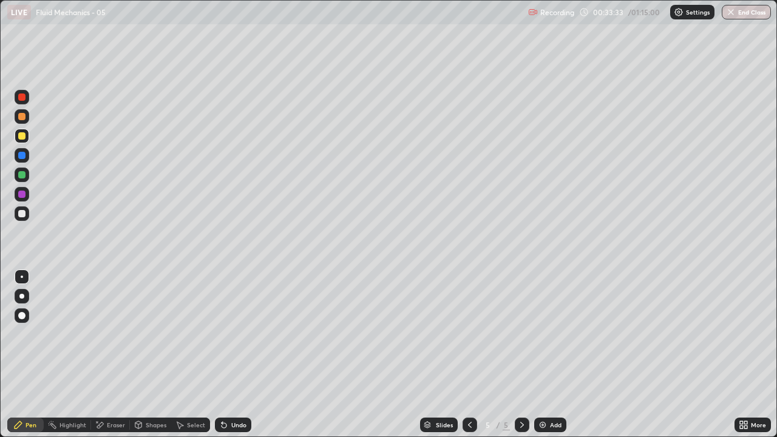
click at [247, 355] on div "Undo" at bounding box center [233, 425] width 36 height 15
click at [245, 355] on div "Undo" at bounding box center [233, 425] width 36 height 15
click at [246, 355] on div "Undo" at bounding box center [233, 425] width 36 height 15
click at [245, 355] on div "Undo" at bounding box center [233, 425] width 36 height 15
click at [247, 355] on div "Undo" at bounding box center [233, 425] width 36 height 15
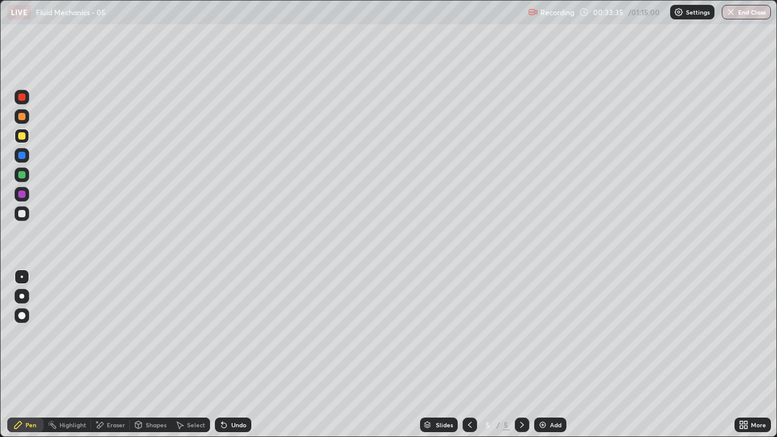
click at [248, 355] on div "Undo" at bounding box center [233, 425] width 36 height 15
click at [249, 355] on div "Undo" at bounding box center [233, 425] width 36 height 15
click at [250, 355] on div "Undo" at bounding box center [233, 425] width 36 height 15
click at [558, 355] on div "Add" at bounding box center [556, 425] width 12 height 6
click at [22, 355] on icon at bounding box center [18, 425] width 10 height 10
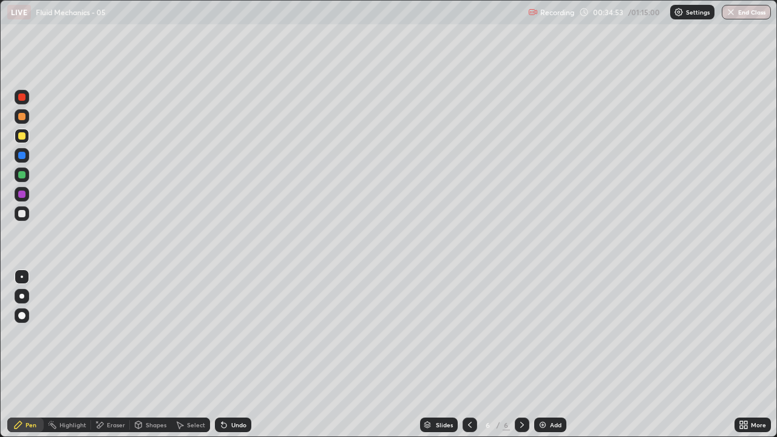
click at [24, 213] on div at bounding box center [21, 213] width 7 height 7
click at [469, 355] on icon at bounding box center [470, 425] width 10 height 10
click at [522, 355] on icon at bounding box center [522, 425] width 10 height 10
click at [542, 355] on img at bounding box center [543, 425] width 10 height 10
click at [22, 355] on icon at bounding box center [18, 425] width 10 height 10
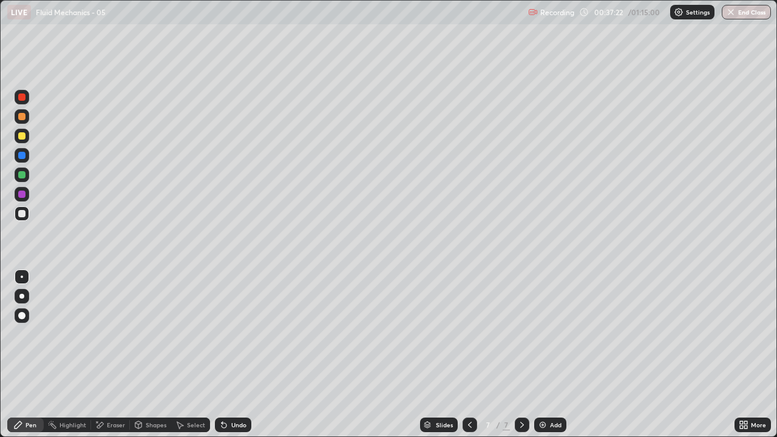
click at [24, 211] on div at bounding box center [21, 213] width 7 height 7
click at [145, 355] on div "Shapes" at bounding box center [150, 425] width 41 height 15
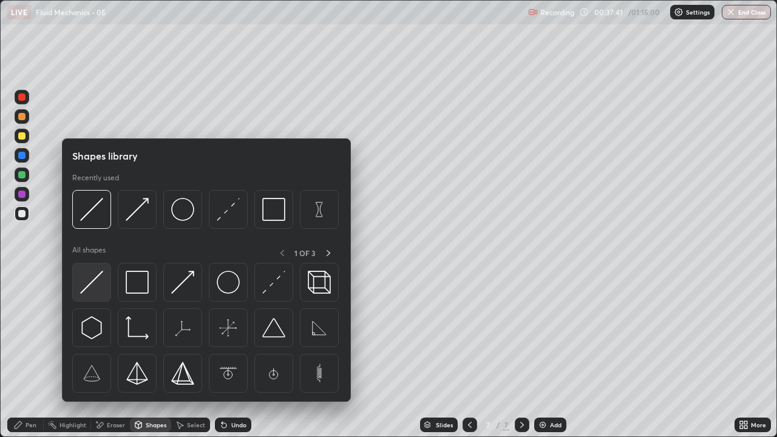
click at [90, 288] on img at bounding box center [91, 282] width 23 height 23
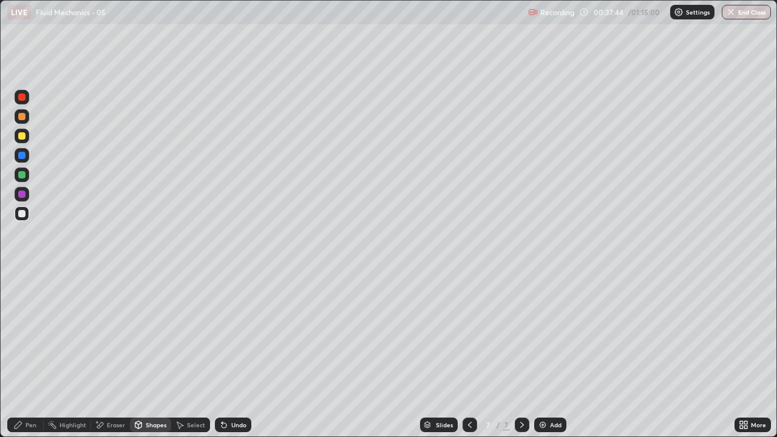
click at [158, 355] on div "Shapes" at bounding box center [150, 425] width 41 height 15
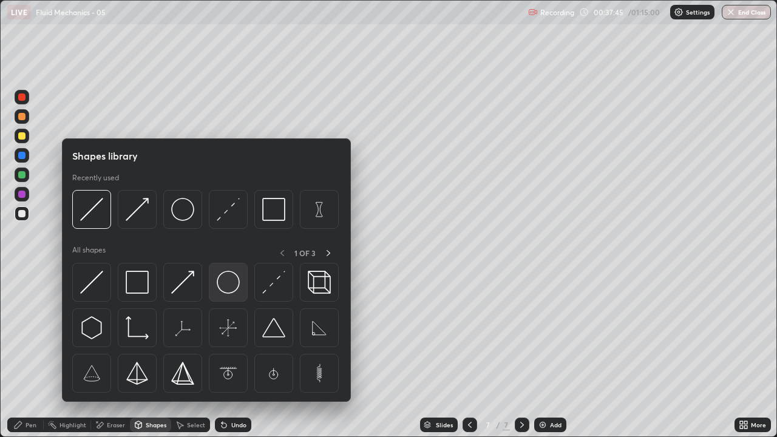
click at [229, 282] on img at bounding box center [228, 282] width 23 height 23
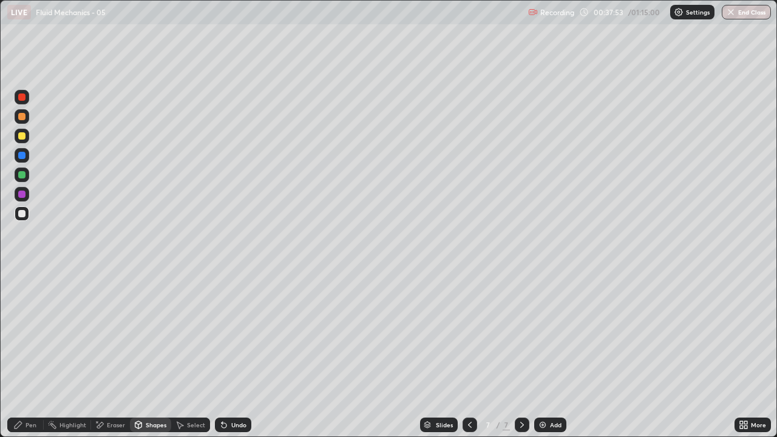
click at [20, 355] on icon at bounding box center [18, 425] width 10 height 10
click at [151, 355] on div "Shapes" at bounding box center [150, 425] width 41 height 15
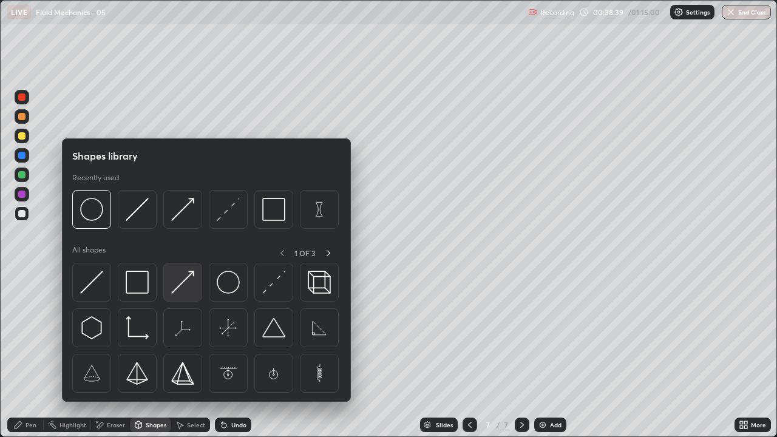
click at [189, 282] on img at bounding box center [182, 282] width 23 height 23
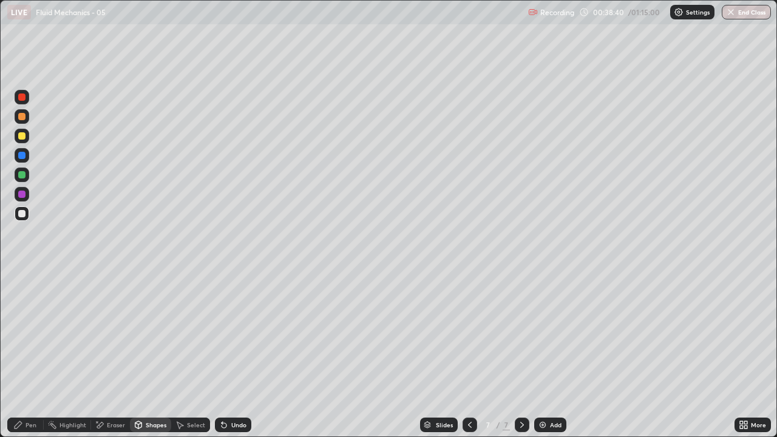
click at [23, 193] on div at bounding box center [21, 194] width 7 height 7
click at [21, 355] on div "Pen" at bounding box center [25, 425] width 36 height 15
click at [154, 355] on div "Shapes" at bounding box center [156, 425] width 21 height 6
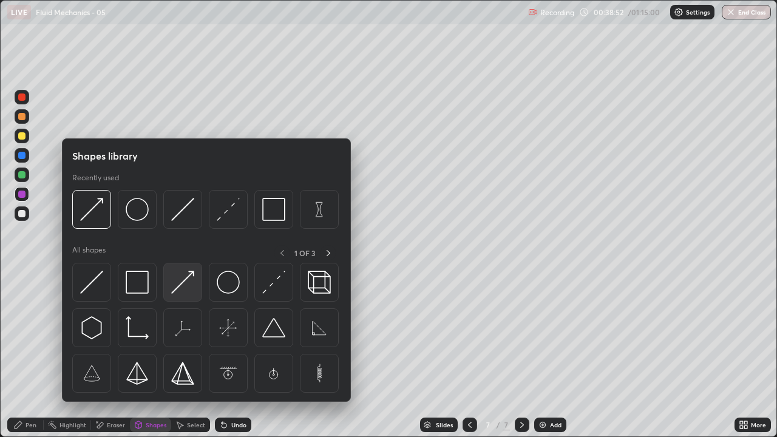
click at [179, 281] on img at bounding box center [182, 282] width 23 height 23
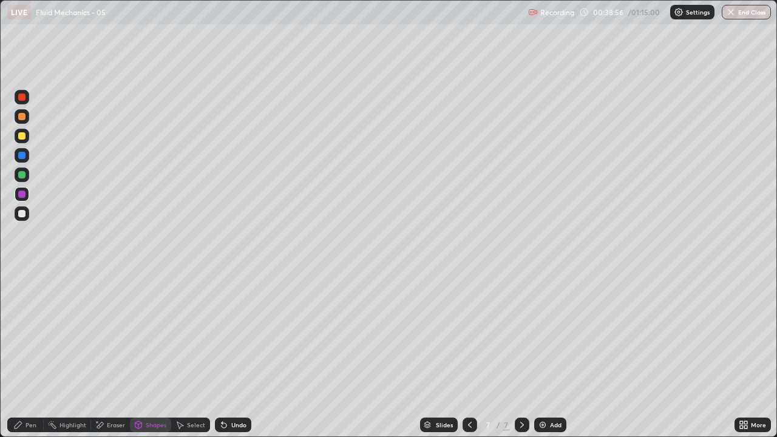
click at [20, 355] on div "Pen" at bounding box center [25, 425] width 36 height 15
click at [155, 355] on div "Shapes" at bounding box center [150, 425] width 41 height 15
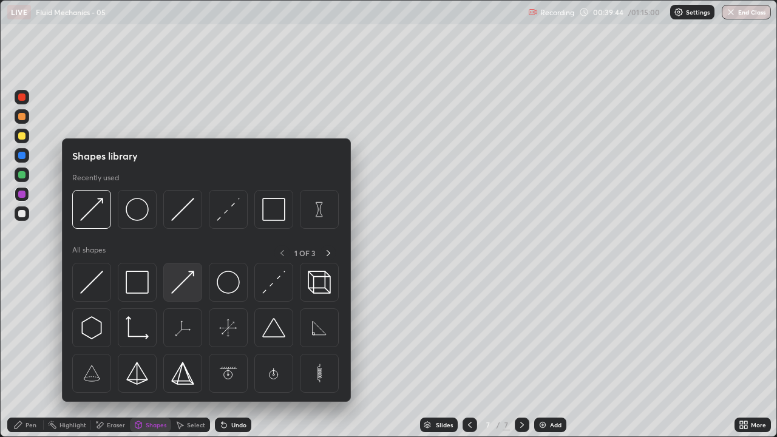
click at [181, 284] on img at bounding box center [182, 282] width 23 height 23
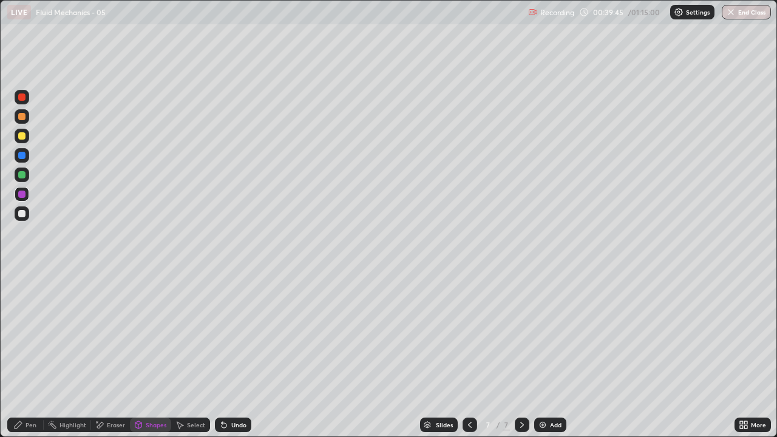
click at [25, 355] on div "Pen" at bounding box center [25, 425] width 36 height 15
click at [149, 355] on div "Shapes" at bounding box center [156, 425] width 21 height 6
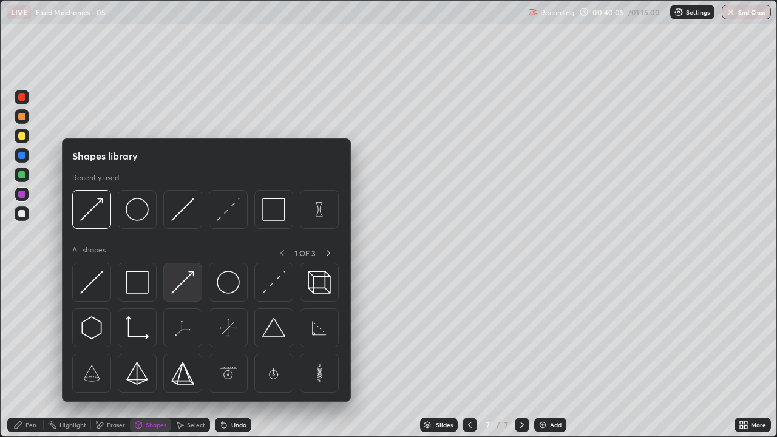
click at [174, 278] on img at bounding box center [182, 282] width 23 height 23
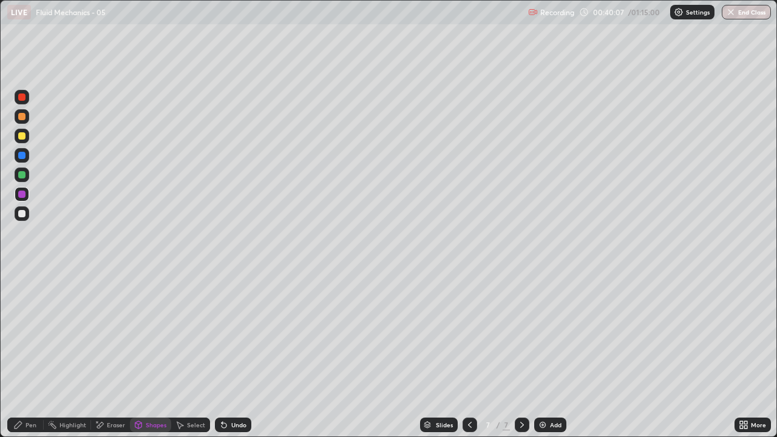
click at [18, 355] on icon at bounding box center [18, 425] width 10 height 10
click at [147, 355] on div "Shapes" at bounding box center [156, 425] width 21 height 6
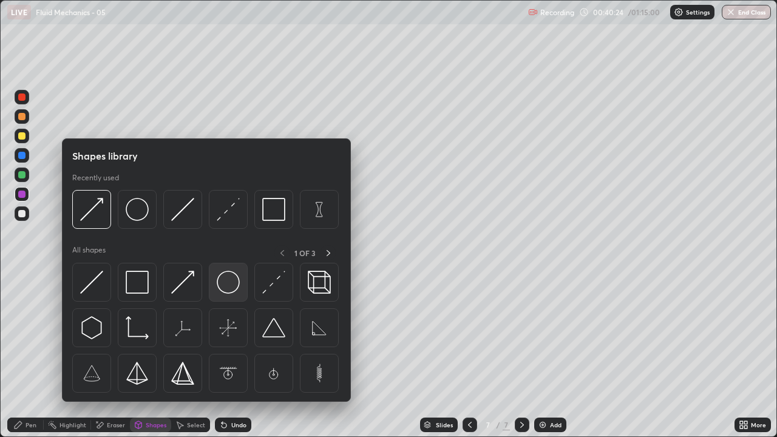
click at [230, 290] on img at bounding box center [228, 282] width 23 height 23
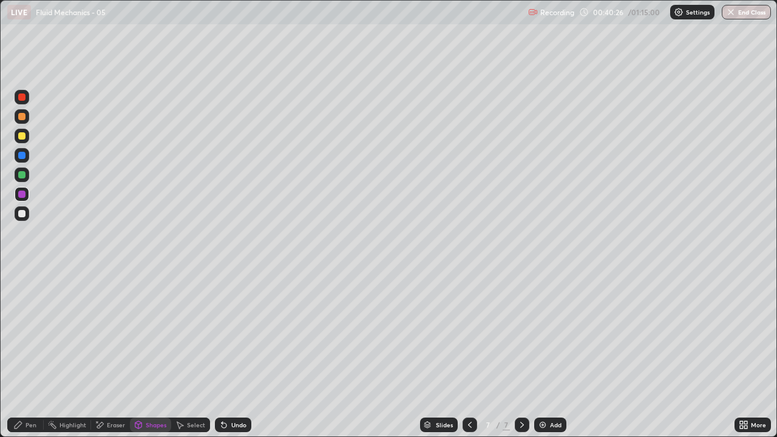
click at [239, 355] on div "Undo" at bounding box center [238, 425] width 15 height 6
click at [112, 355] on div "Eraser" at bounding box center [116, 425] width 18 height 6
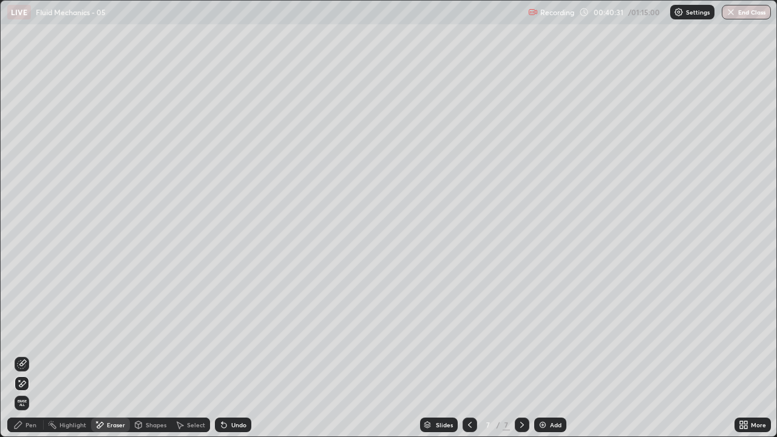
click at [149, 355] on div "Shapes" at bounding box center [150, 425] width 41 height 15
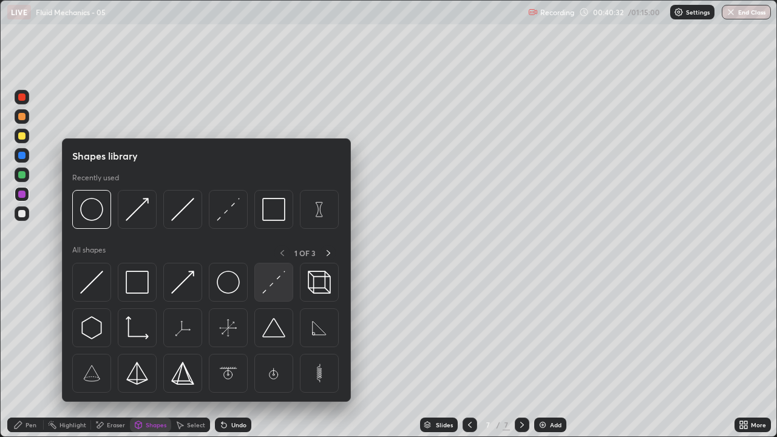
click at [275, 288] on img at bounding box center [273, 282] width 23 height 23
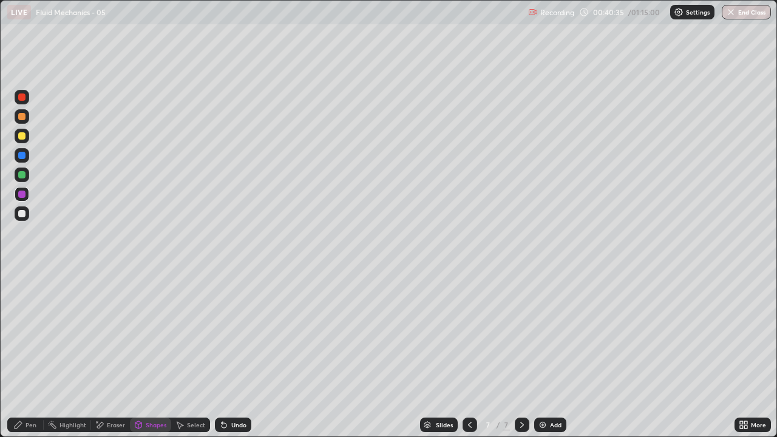
click at [103, 355] on icon at bounding box center [100, 425] width 10 height 10
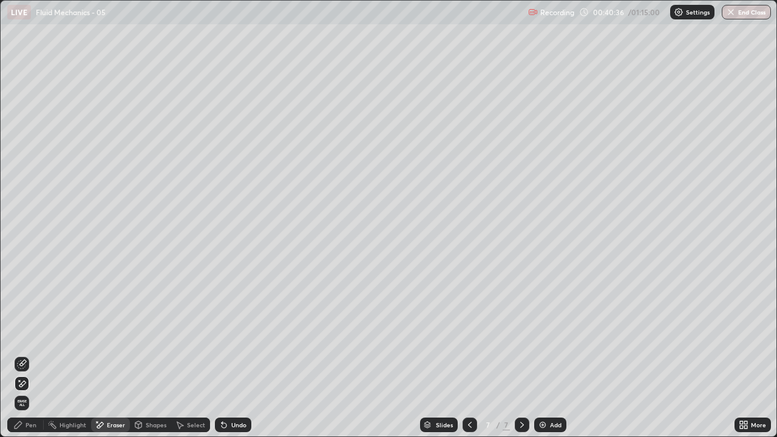
click at [22, 355] on icon at bounding box center [22, 363] width 7 height 6
click at [16, 355] on icon at bounding box center [18, 424] width 7 height 7
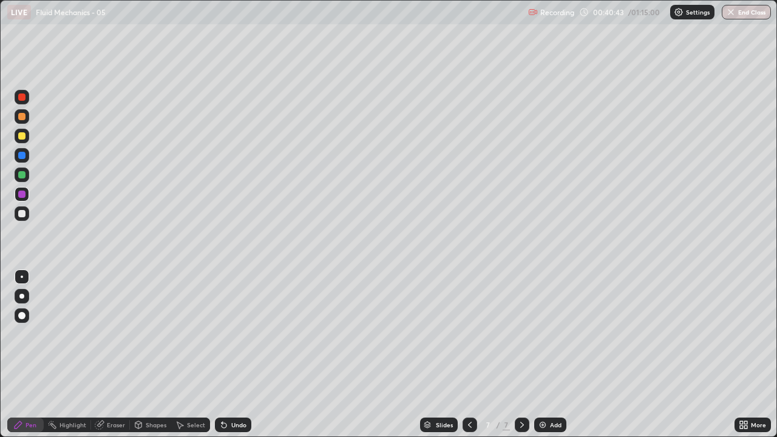
click at [23, 212] on div at bounding box center [21, 213] width 7 height 7
click at [146, 355] on div "Shapes" at bounding box center [156, 425] width 21 height 6
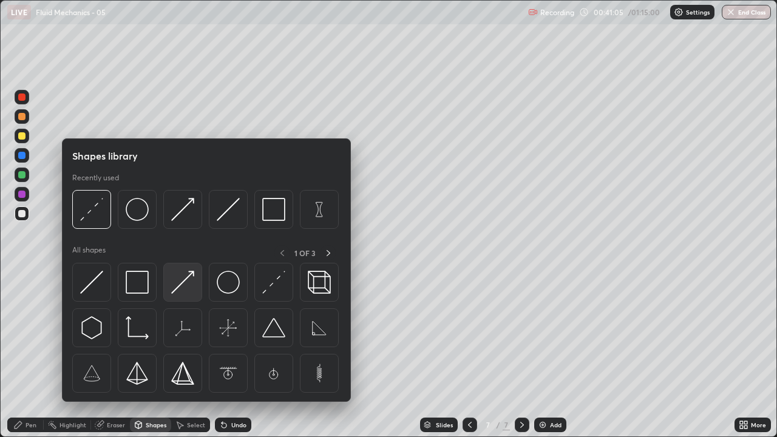
click at [182, 282] on img at bounding box center [182, 282] width 23 height 23
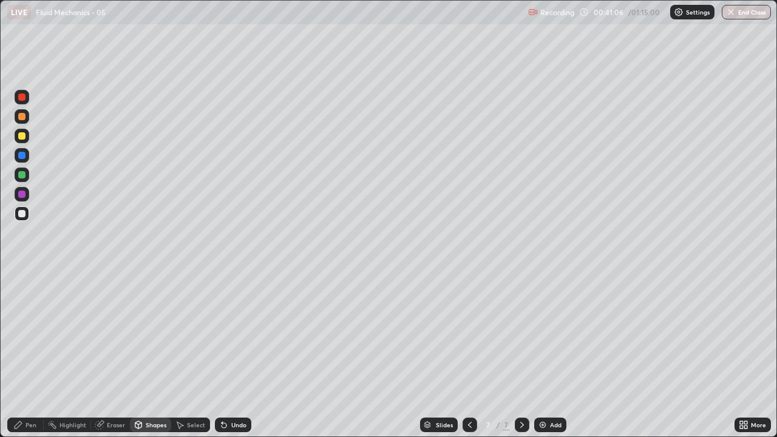
click at [21, 175] on div at bounding box center [21, 174] width 7 height 7
click at [237, 355] on div "Undo" at bounding box center [238, 425] width 15 height 6
click at [233, 355] on div "Undo" at bounding box center [238, 425] width 15 height 6
click at [236, 355] on div "Undo" at bounding box center [238, 425] width 15 height 6
click at [23, 193] on div at bounding box center [21, 194] width 7 height 7
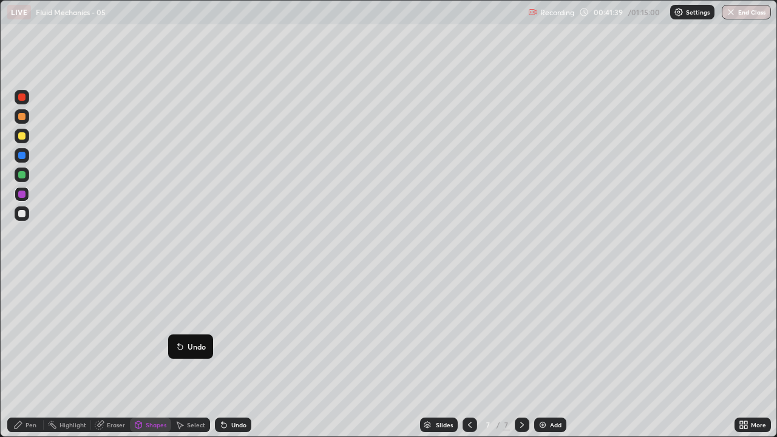
click at [19, 355] on icon at bounding box center [18, 425] width 10 height 10
click at [107, 355] on div "Eraser" at bounding box center [116, 425] width 18 height 6
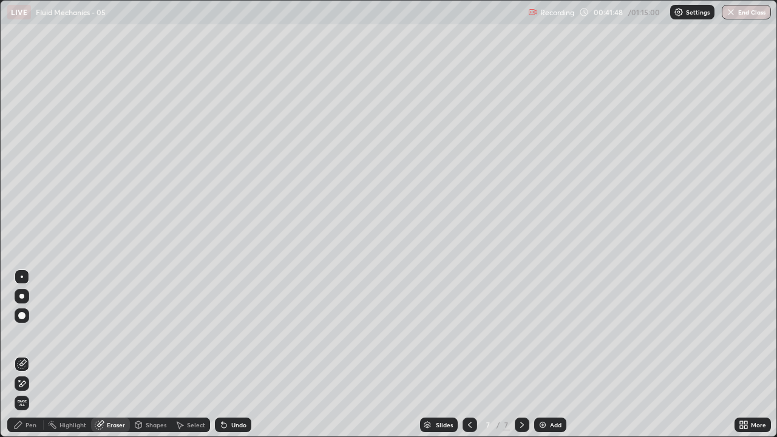
click at [22, 355] on icon at bounding box center [22, 384] width 10 height 10
click at [108, 355] on div "Eraser" at bounding box center [110, 425] width 39 height 15
click at [234, 355] on div "Undo" at bounding box center [233, 425] width 36 height 15
click at [238, 355] on div "Undo" at bounding box center [238, 425] width 15 height 6
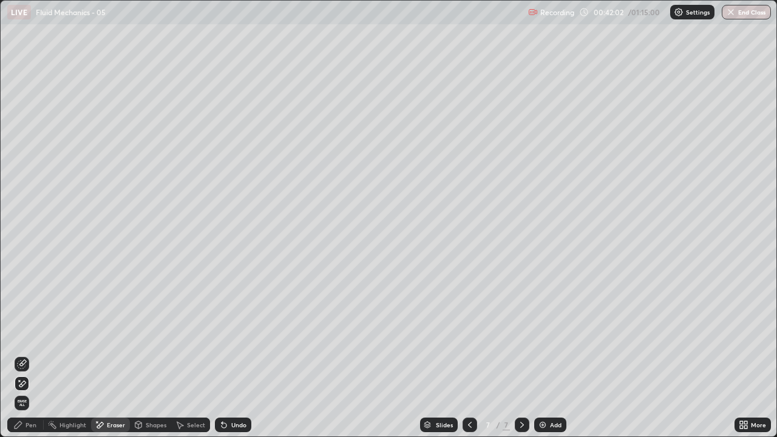
click at [22, 355] on div "Pen" at bounding box center [25, 425] width 36 height 15
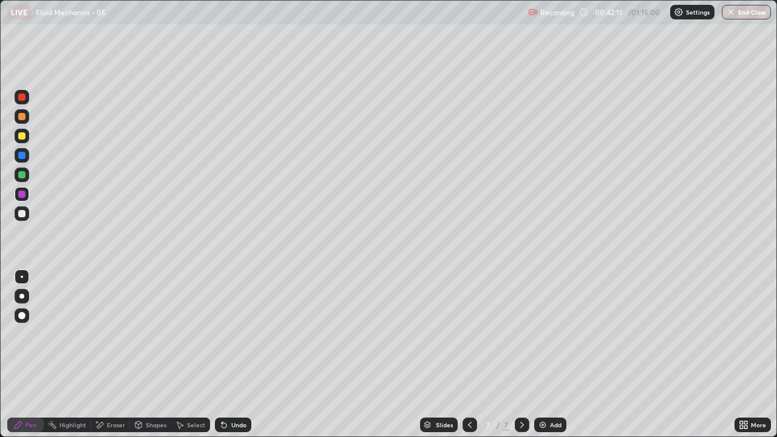
click at [26, 355] on div "Pen" at bounding box center [31, 425] width 11 height 6
click at [21, 214] on div at bounding box center [21, 213] width 7 height 7
click at [24, 213] on div at bounding box center [21, 213] width 7 height 7
click at [104, 355] on div "Eraser" at bounding box center [110, 425] width 39 height 15
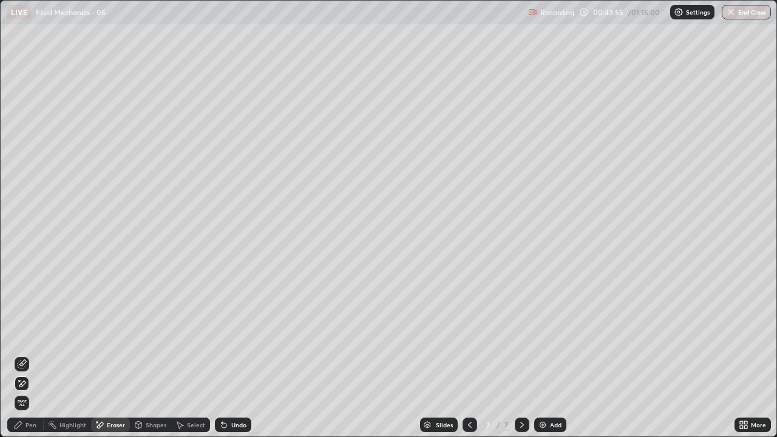
click at [15, 355] on icon at bounding box center [18, 425] width 10 height 10
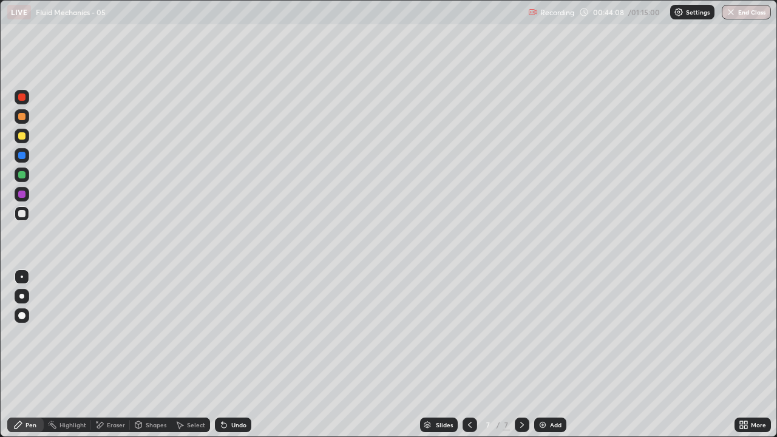
click at [148, 355] on div "Shapes" at bounding box center [156, 425] width 21 height 6
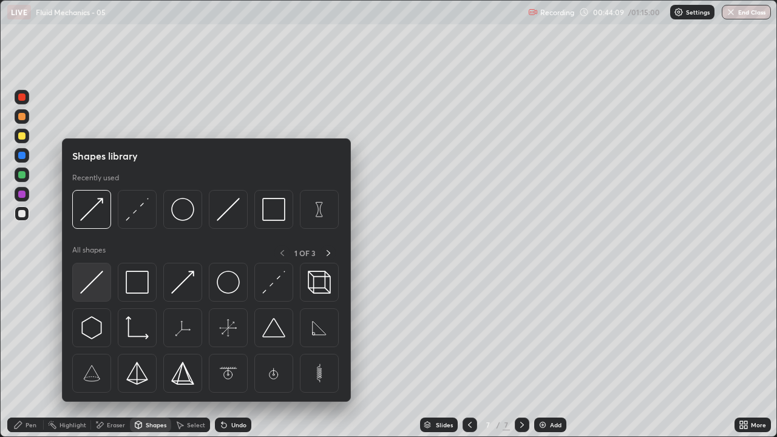
click at [97, 282] on img at bounding box center [91, 282] width 23 height 23
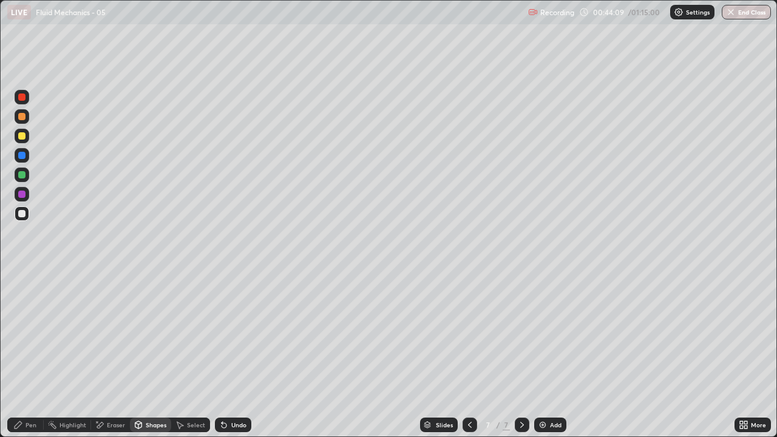
click at [19, 193] on div at bounding box center [21, 194] width 7 height 7
click at [18, 355] on icon at bounding box center [18, 425] width 10 height 10
click at [23, 134] on div at bounding box center [21, 135] width 7 height 7
click at [22, 135] on div at bounding box center [21, 135] width 7 height 7
click at [550, 355] on div "Add" at bounding box center [556, 425] width 12 height 6
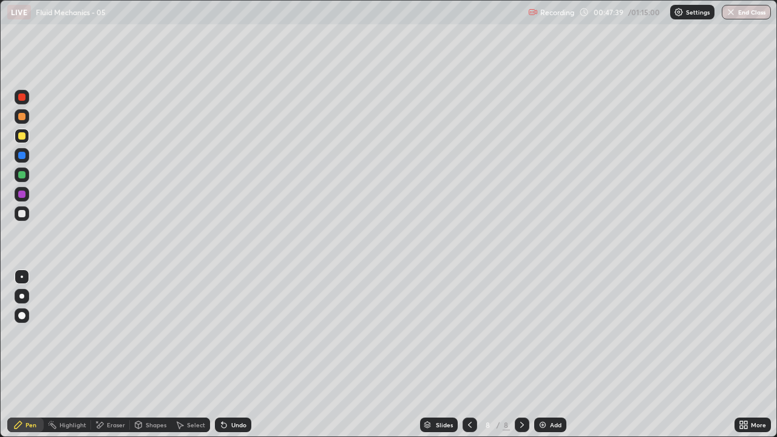
click at [151, 355] on div "Shapes" at bounding box center [150, 425] width 41 height 15
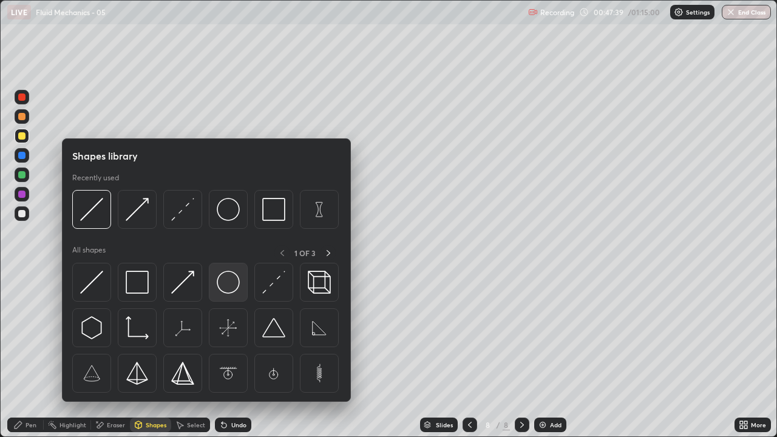
click at [227, 283] on img at bounding box center [228, 282] width 23 height 23
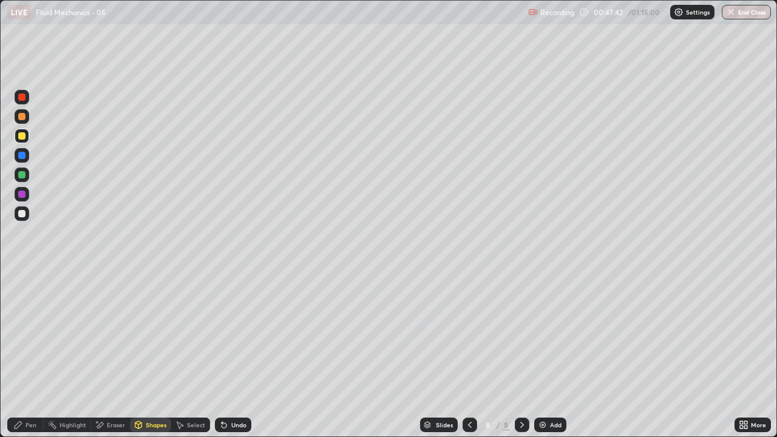
click at [21, 173] on div at bounding box center [21, 174] width 7 height 7
click at [150, 355] on div "Shapes" at bounding box center [156, 425] width 21 height 6
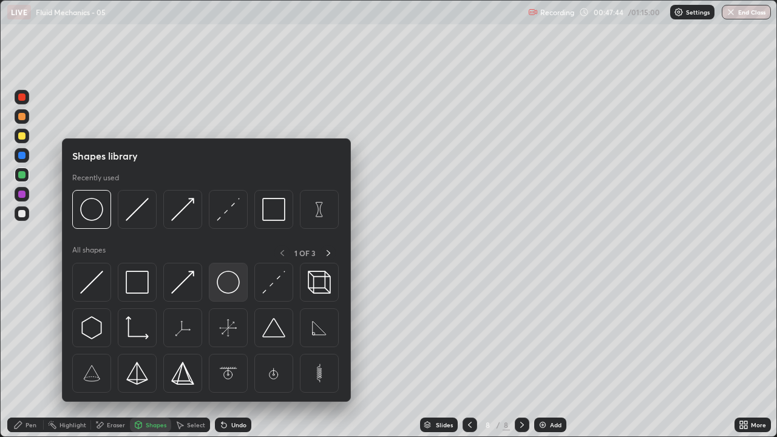
click at [225, 285] on img at bounding box center [228, 282] width 23 height 23
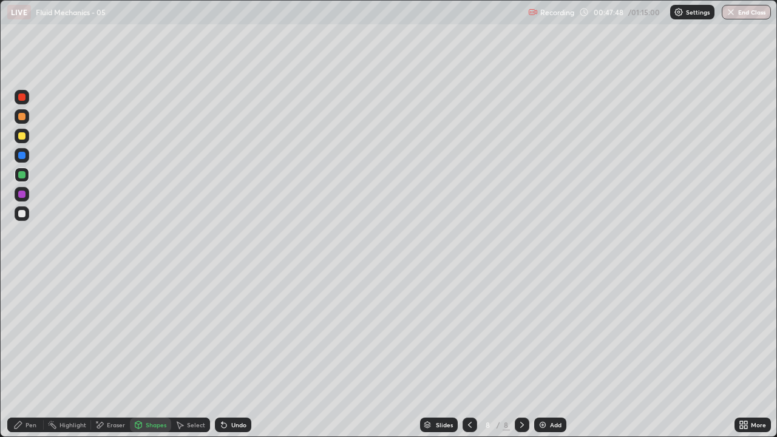
click at [244, 355] on div "Undo" at bounding box center [233, 425] width 36 height 15
click at [28, 355] on div "Pen" at bounding box center [31, 425] width 11 height 6
click at [21, 210] on div at bounding box center [22, 213] width 15 height 15
click at [146, 355] on div "Shapes" at bounding box center [156, 425] width 21 height 6
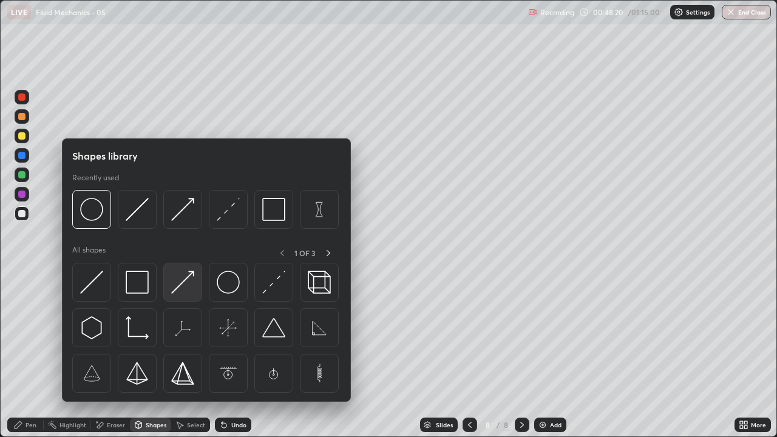
click at [180, 282] on img at bounding box center [182, 282] width 23 height 23
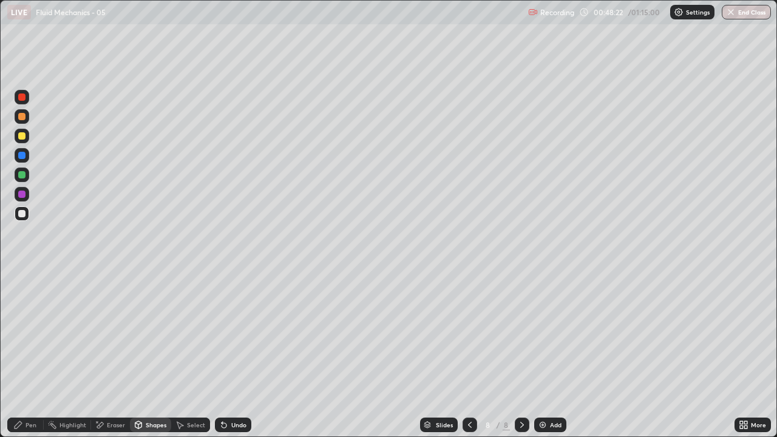
click at [15, 355] on icon at bounding box center [18, 424] width 7 height 7
click at [18, 355] on icon at bounding box center [18, 424] width 7 height 7
click at [30, 355] on div "Pen" at bounding box center [25, 425] width 36 height 15
click at [22, 214] on div at bounding box center [21, 213] width 7 height 7
click at [20, 191] on div at bounding box center [21, 194] width 7 height 7
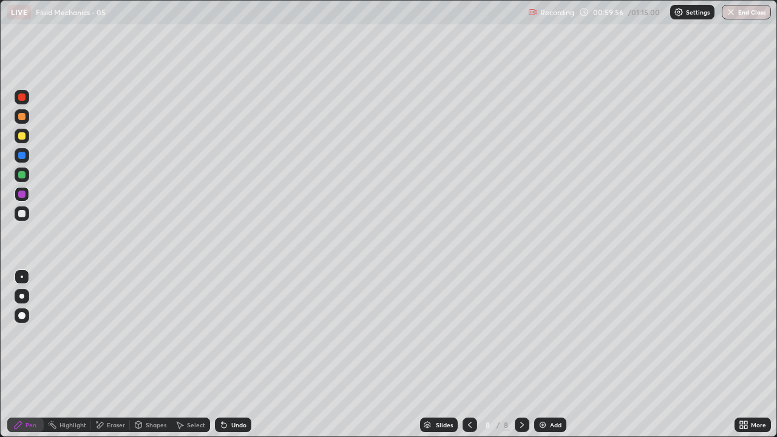
click at [554, 355] on div "Add" at bounding box center [556, 425] width 12 height 6
click at [148, 355] on div "Shapes" at bounding box center [150, 425] width 41 height 15
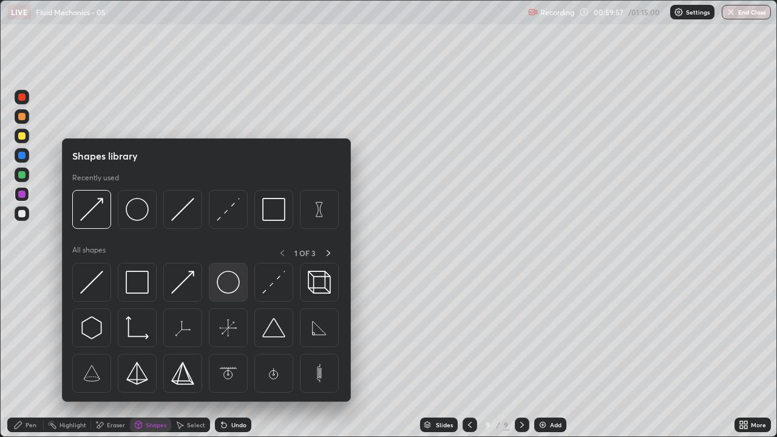
click at [227, 284] on img at bounding box center [228, 282] width 23 height 23
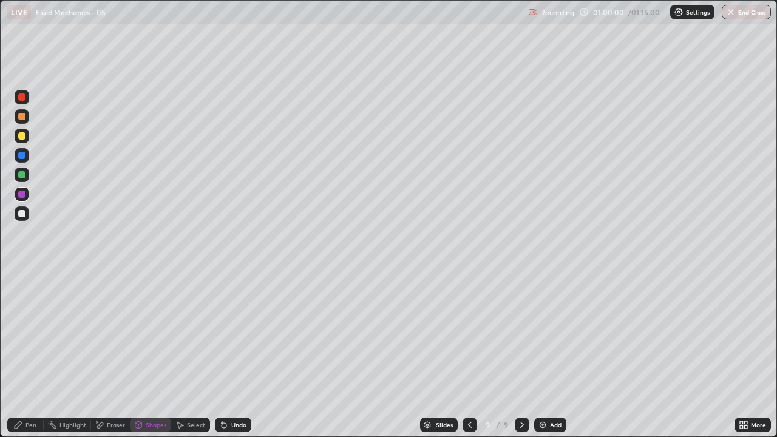
click at [18, 355] on div "Pen" at bounding box center [25, 425] width 36 height 15
click at [149, 355] on div "Shapes" at bounding box center [156, 425] width 21 height 6
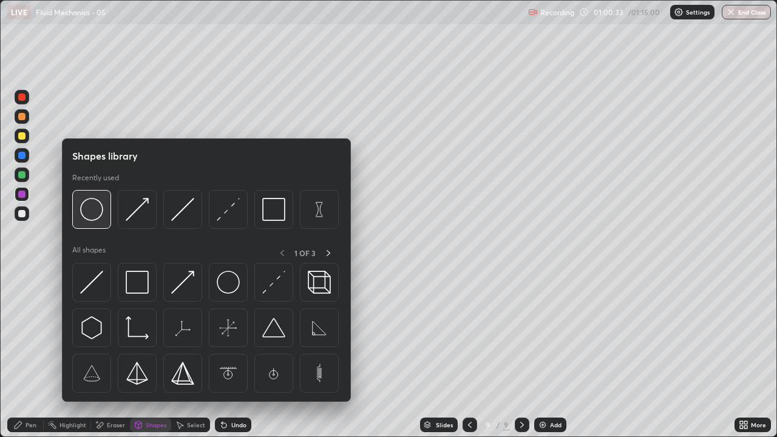
click at [96, 211] on img at bounding box center [91, 209] width 23 height 23
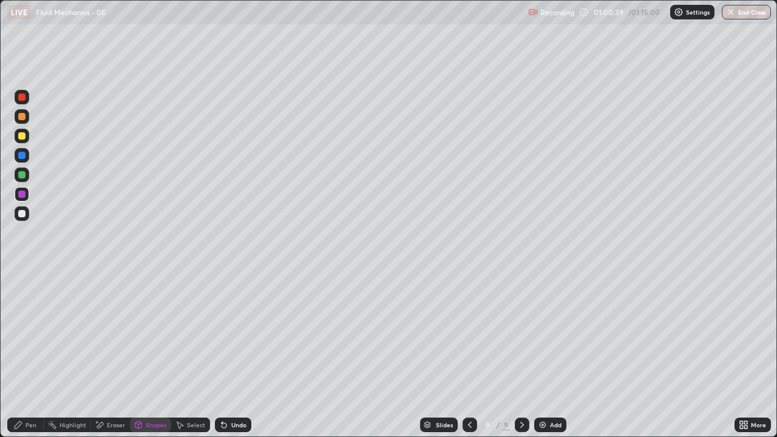
click at [148, 355] on div "Shapes" at bounding box center [150, 425] width 41 height 15
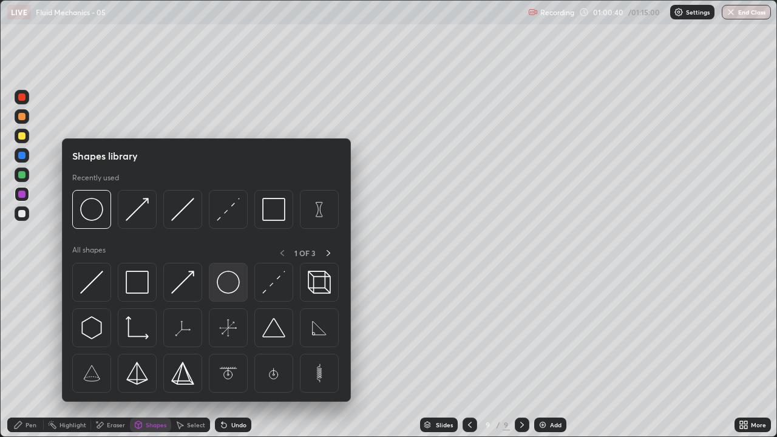
click at [231, 285] on img at bounding box center [228, 282] width 23 height 23
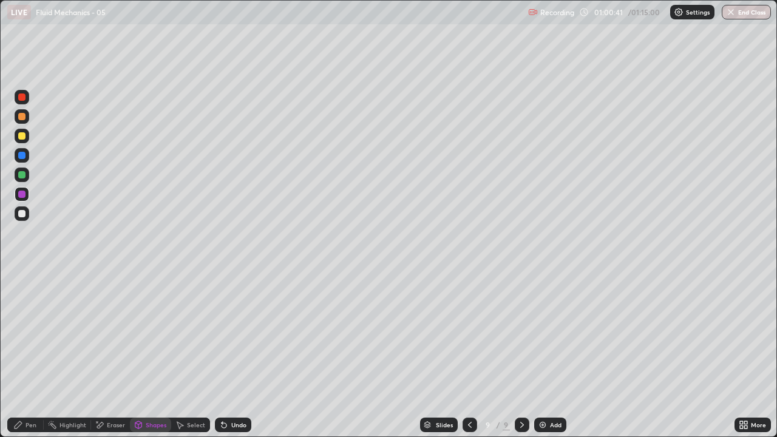
click at [21, 154] on div at bounding box center [21, 155] width 7 height 7
click at [21, 355] on icon at bounding box center [18, 425] width 10 height 10
click at [109, 355] on div "Eraser" at bounding box center [116, 425] width 18 height 6
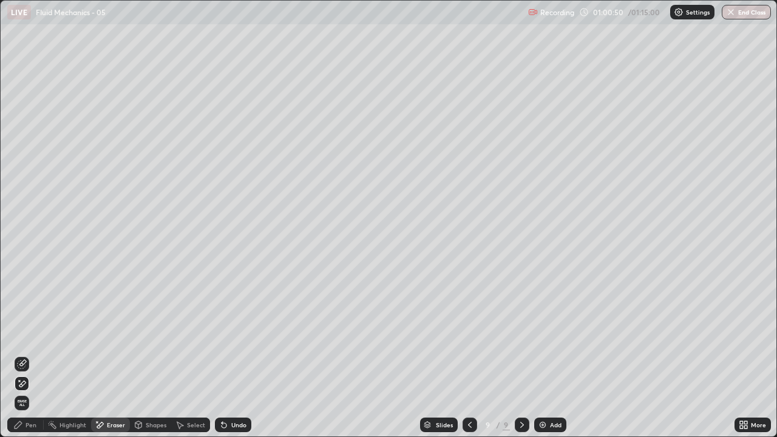
click at [24, 355] on div "Pen" at bounding box center [25, 425] width 36 height 15
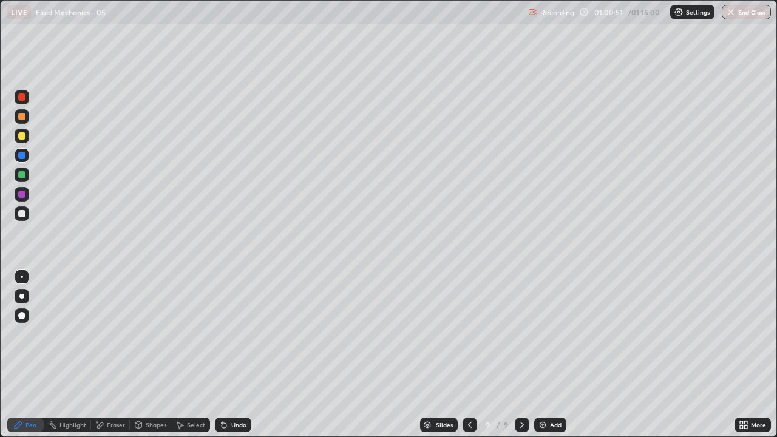
click at [22, 194] on div at bounding box center [21, 194] width 7 height 7
click at [21, 137] on div at bounding box center [21, 135] width 7 height 7
click at [147, 355] on div "Shapes" at bounding box center [150, 425] width 41 height 15
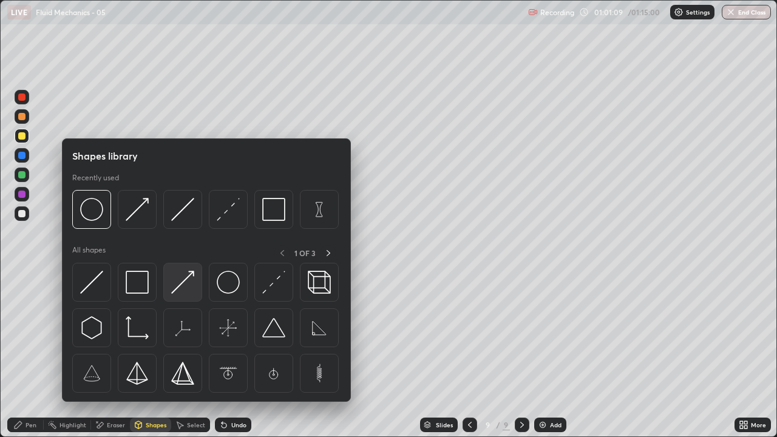
click at [186, 290] on img at bounding box center [182, 282] width 23 height 23
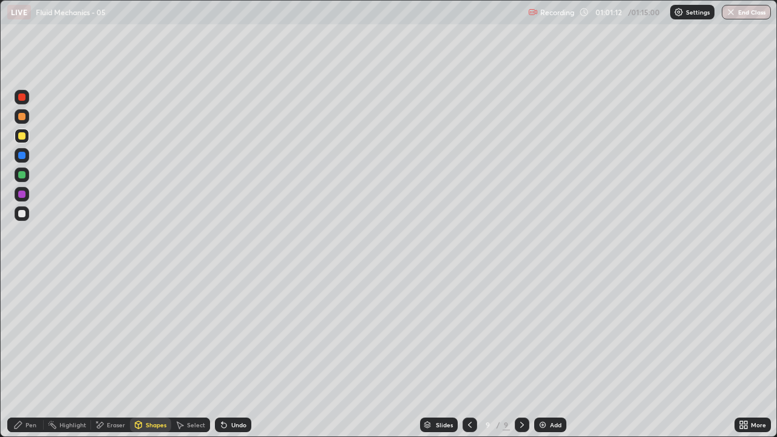
click at [16, 355] on icon at bounding box center [18, 425] width 10 height 10
click at [237, 355] on div "Undo" at bounding box center [238, 425] width 15 height 6
click at [24, 355] on div "Pen" at bounding box center [25, 425] width 36 height 15
click at [22, 214] on div at bounding box center [21, 213] width 7 height 7
click at [103, 355] on div "Eraser" at bounding box center [110, 425] width 39 height 15
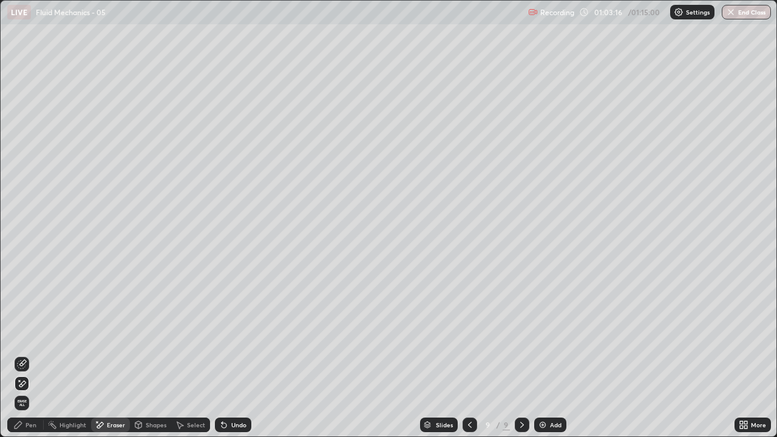
click at [13, 355] on icon at bounding box center [18, 425] width 10 height 10
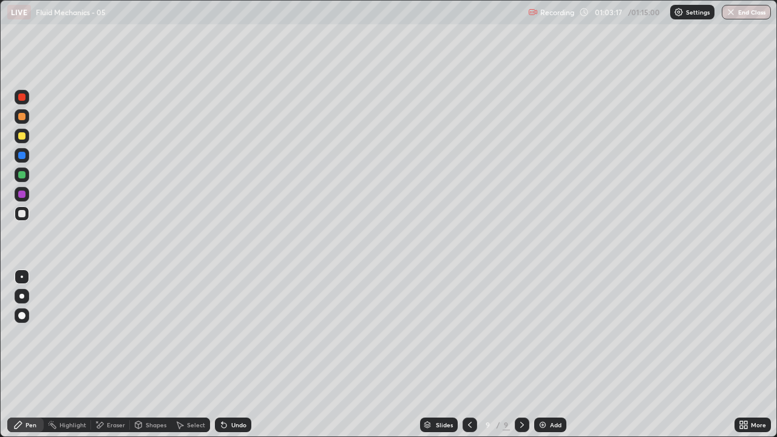
click at [23, 194] on div at bounding box center [21, 194] width 7 height 7
click at [550, 355] on div "Add" at bounding box center [556, 425] width 12 height 6
click at [21, 216] on div at bounding box center [21, 213] width 7 height 7
click at [739, 11] on button "End Class" at bounding box center [747, 12] width 48 height 15
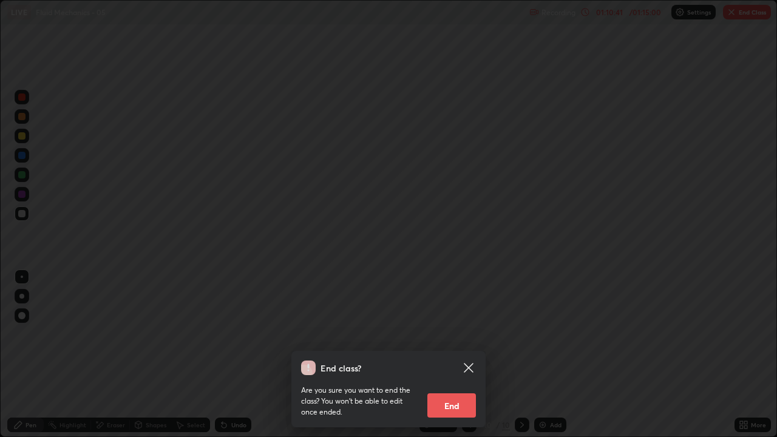
click at [449, 355] on button "End" at bounding box center [452, 406] width 49 height 24
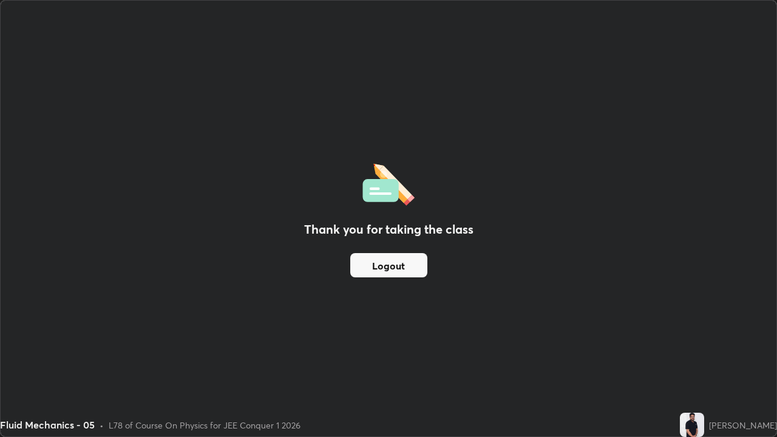
click at [393, 267] on button "Logout" at bounding box center [388, 265] width 77 height 24
